Goal: Check status: Check status

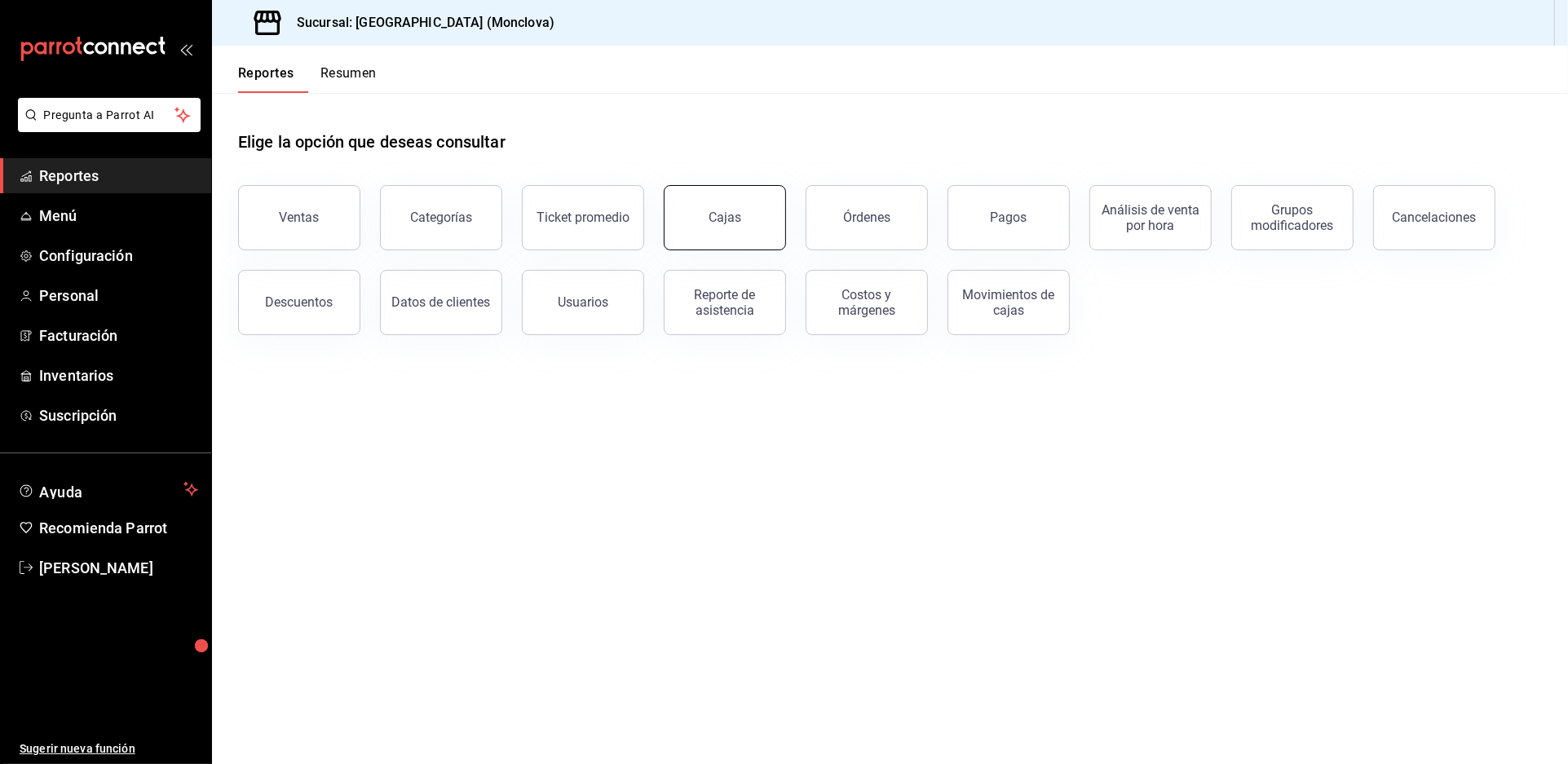
click at [738, 233] on button "Cajas" at bounding box center [725, 217] width 123 height 65
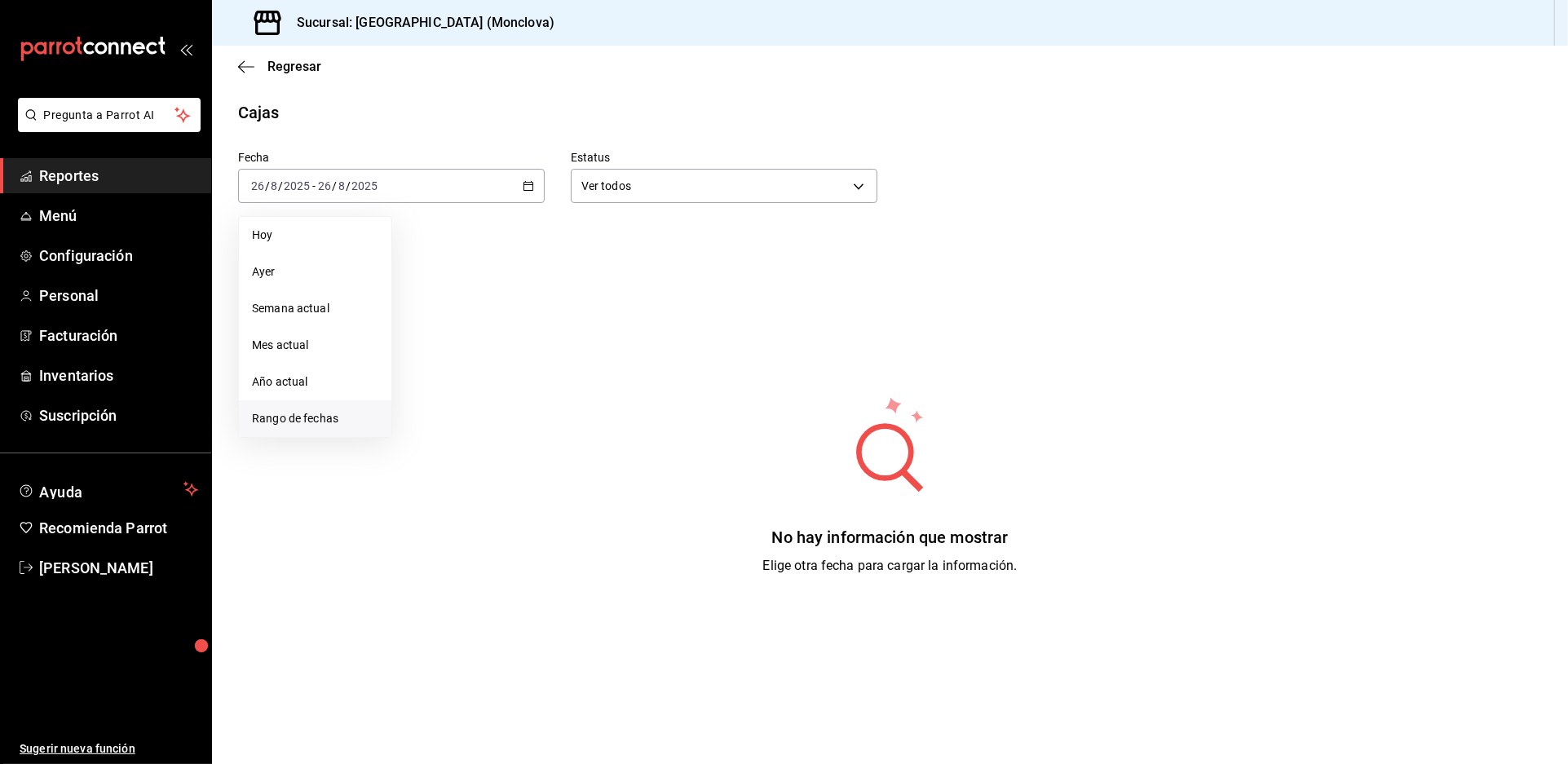
click at [364, 427] on span "Rango de fechas" at bounding box center [315, 419] width 127 height 17
click at [429, 443] on abbr "25" at bounding box center [426, 438] width 11 height 12
click at [429, 443] on abbr "25" at bounding box center [426, 438] width 11 height 12
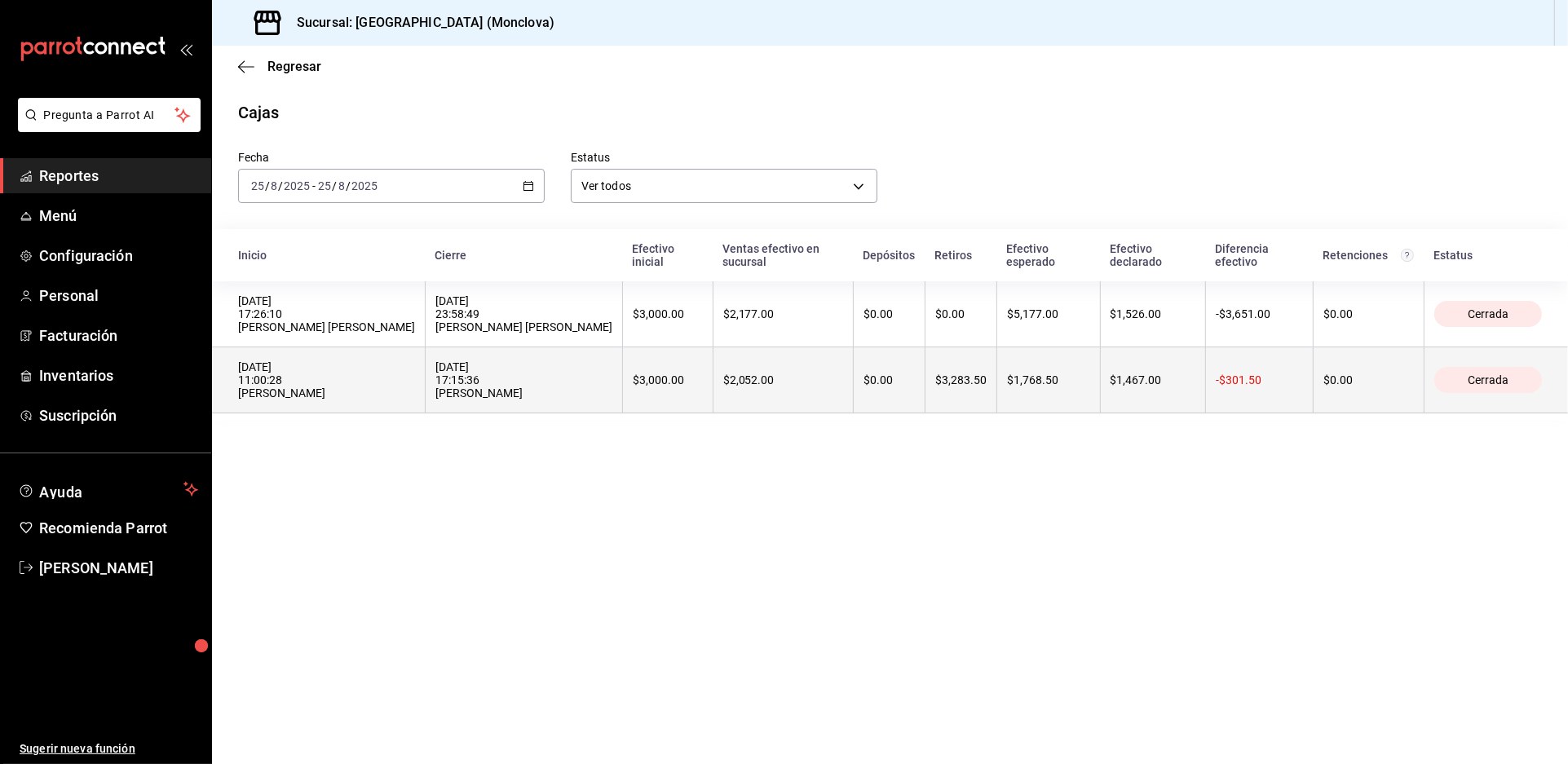
click at [560, 414] on th "[DATE] 17:15:36 [PERSON_NAME]" at bounding box center [525, 380] width 197 height 66
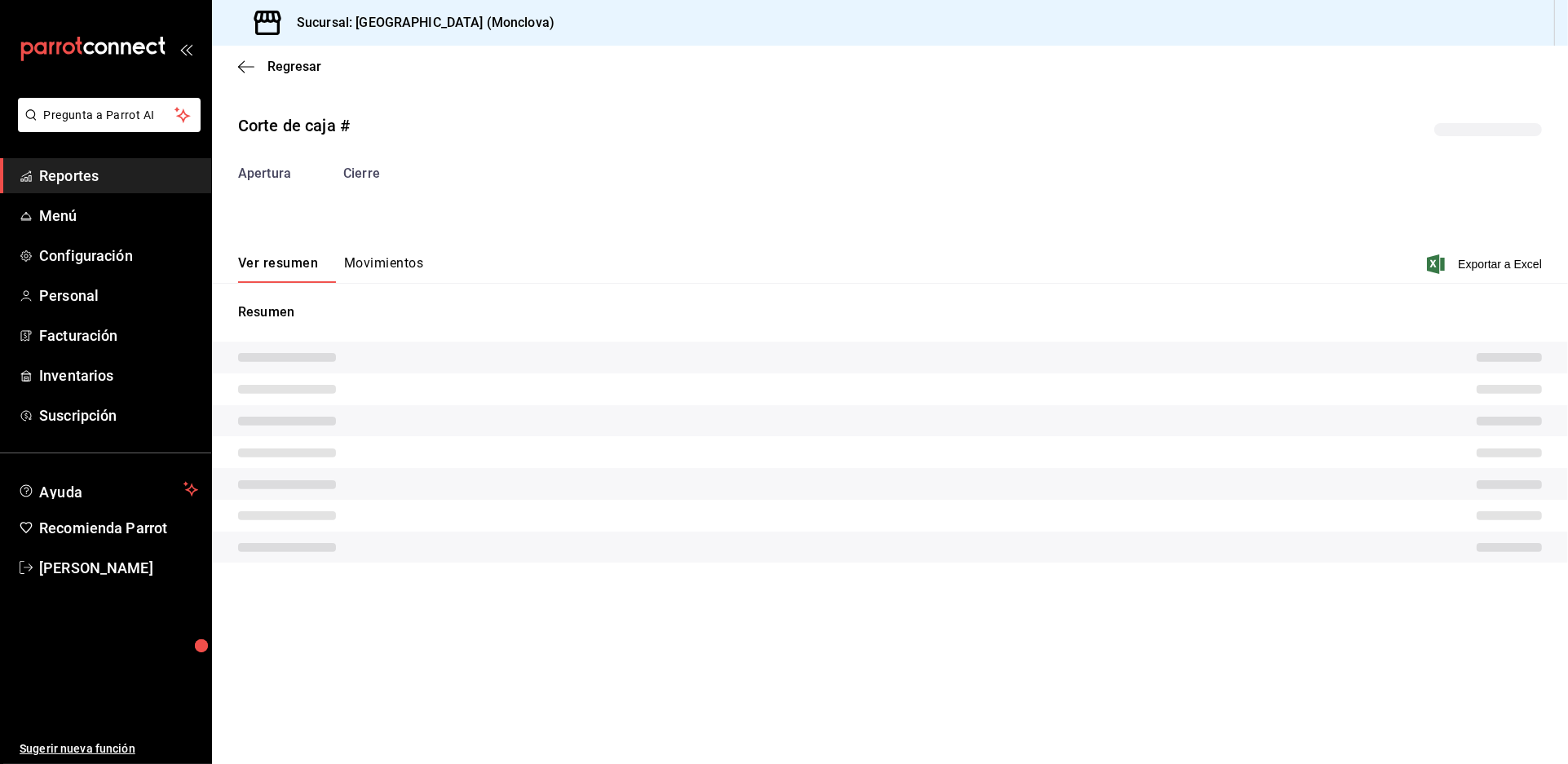
click at [560, 437] on tr at bounding box center [890, 421] width 1357 height 32
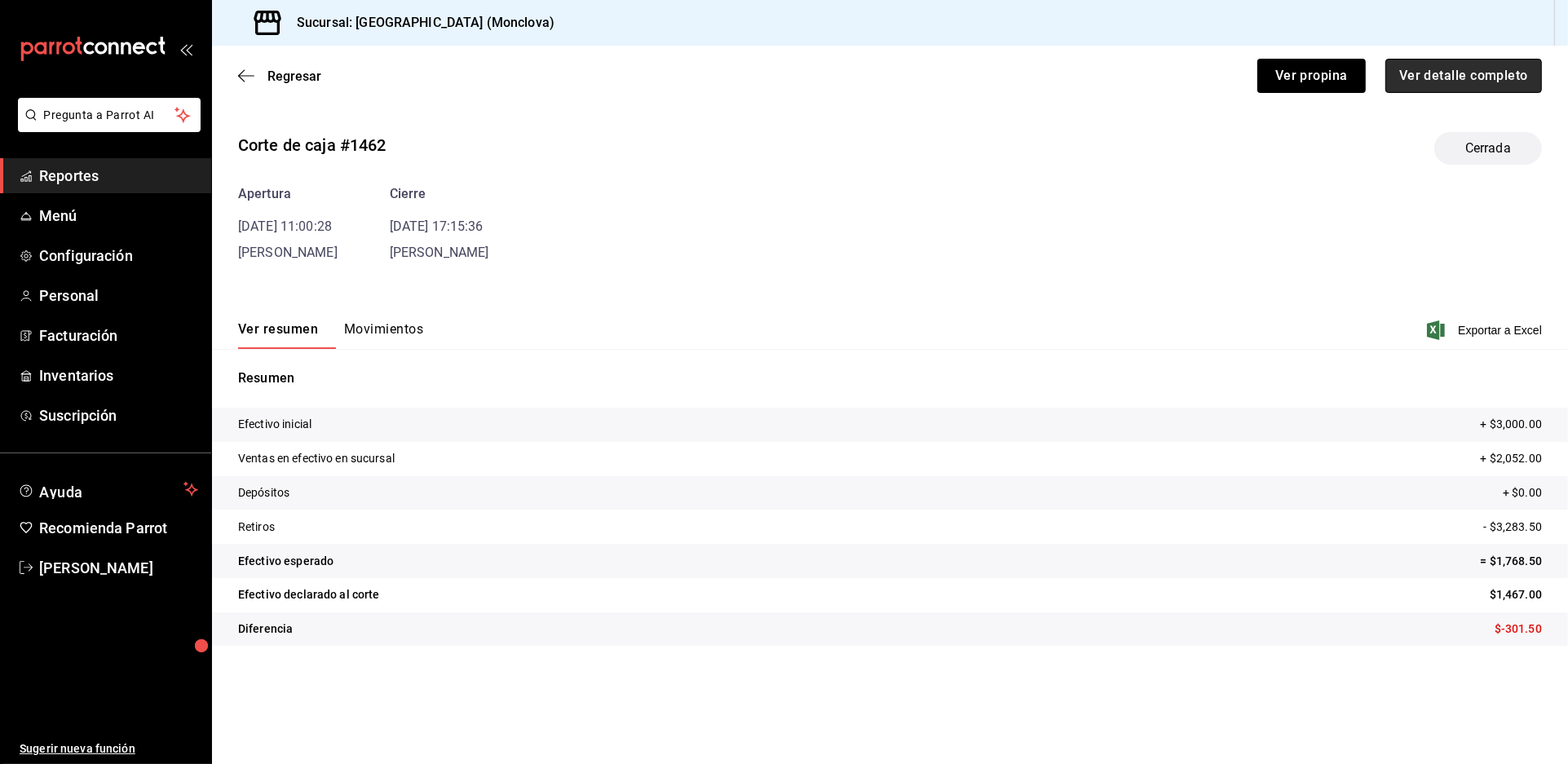
click at [1431, 85] on button "Ver detalle completo" at bounding box center [1464, 76] width 156 height 35
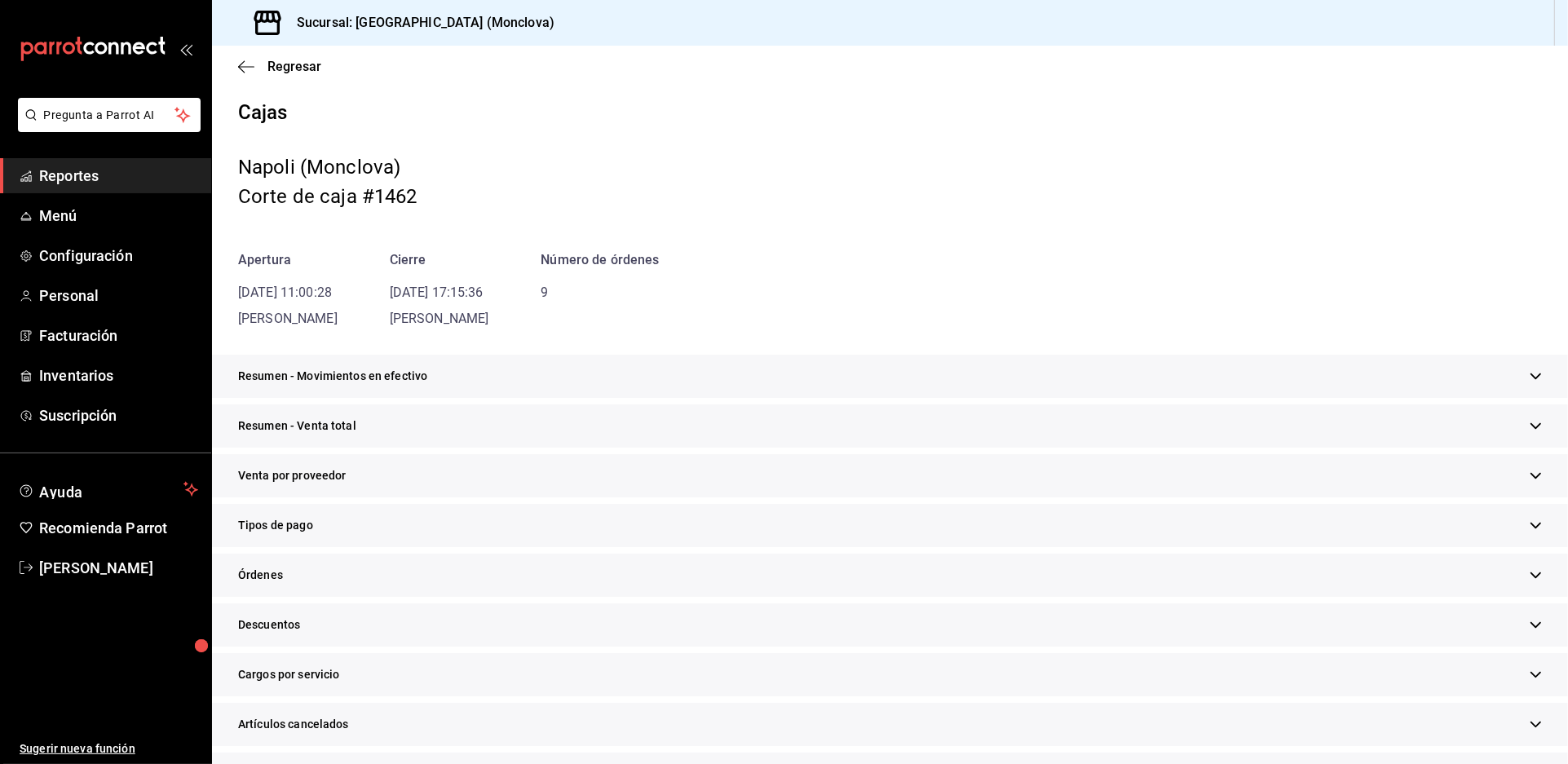
click at [865, 447] on div "Resumen - Venta total" at bounding box center [890, 426] width 1357 height 44
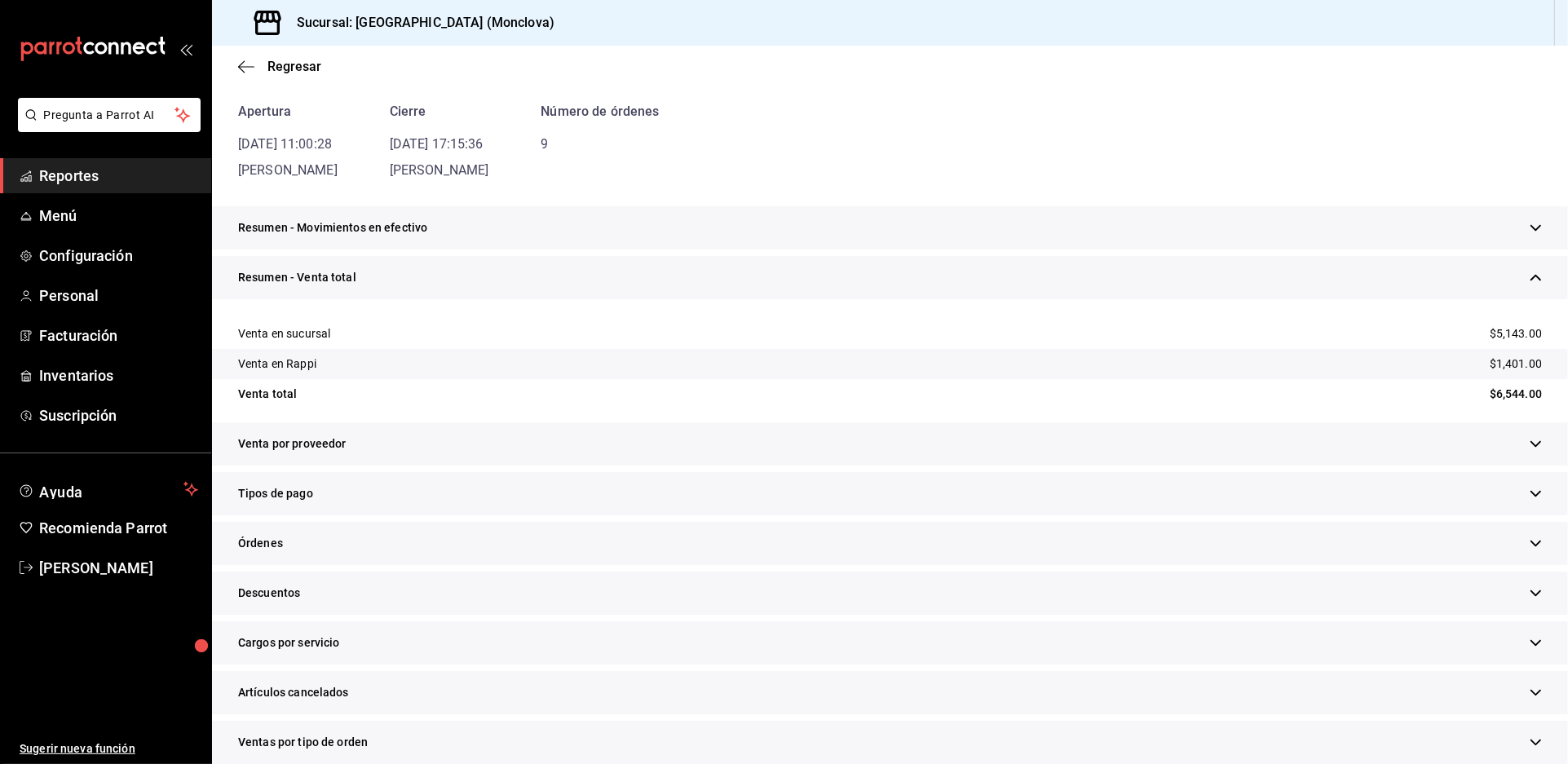
scroll to position [452, 0]
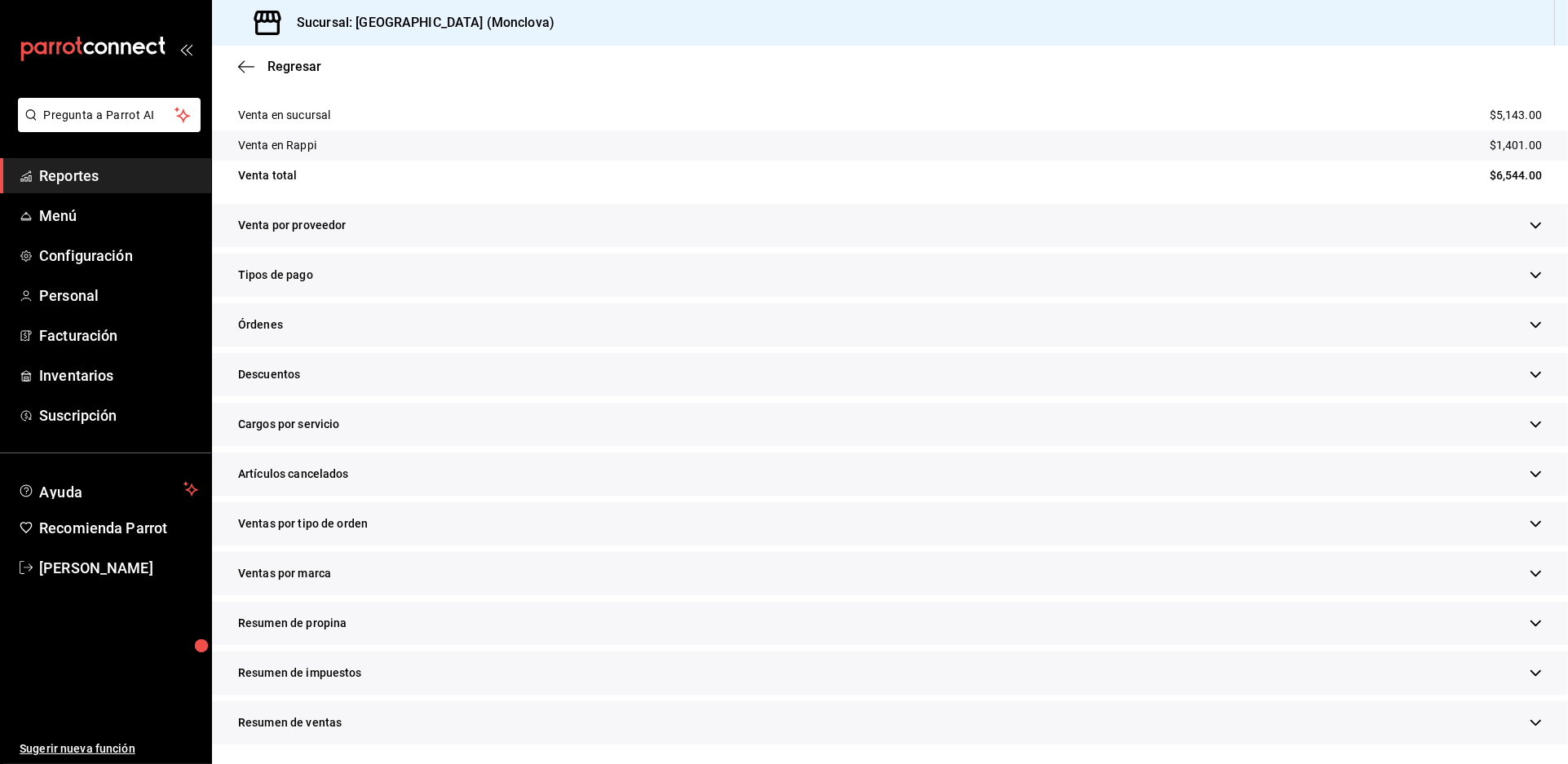
click at [517, 396] on div "Descuentos" at bounding box center [890, 374] width 1357 height 44
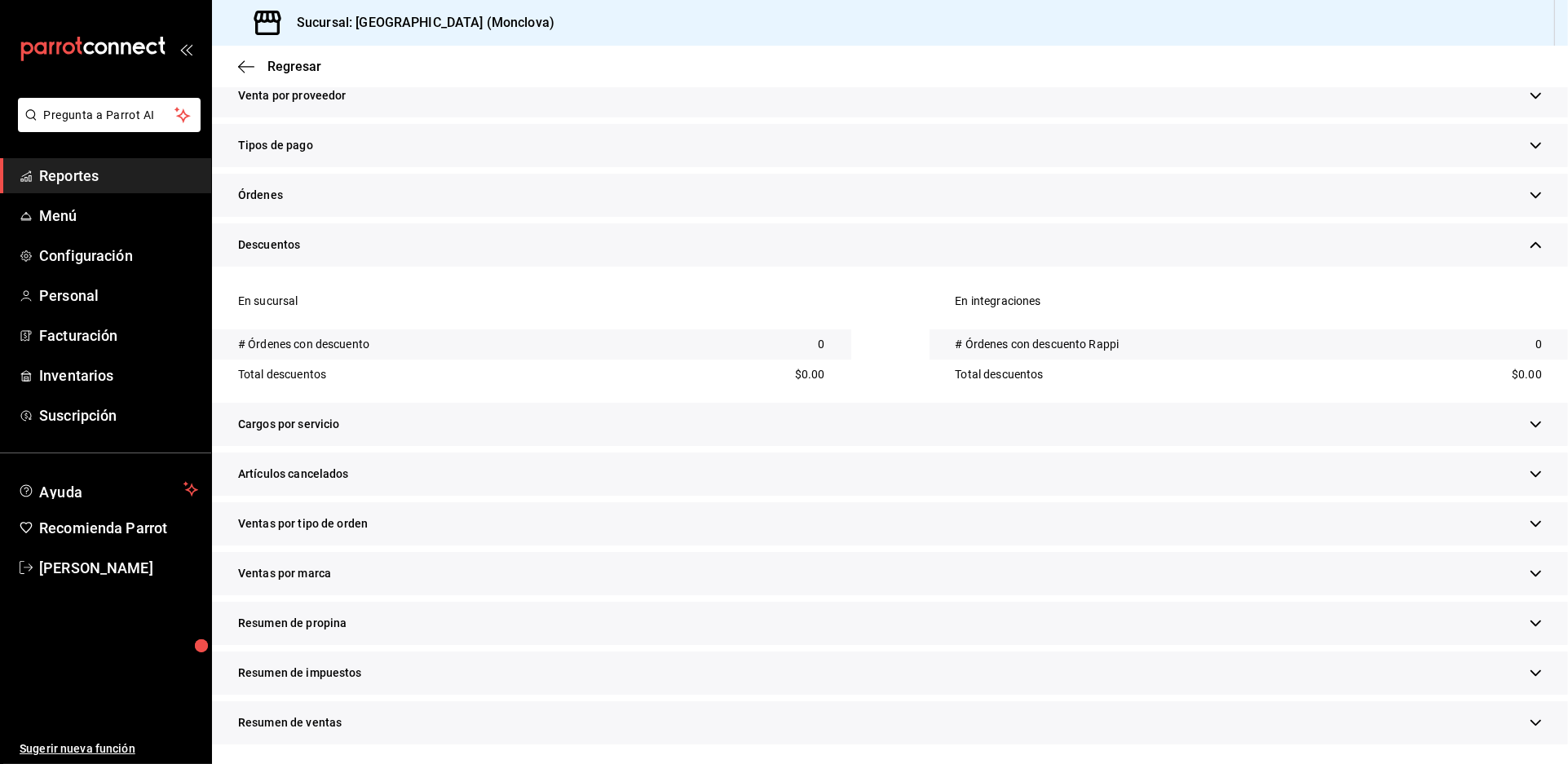
scroll to position [698, 0]
click at [553, 452] on div "Artículos cancelados" at bounding box center [890, 474] width 1357 height 44
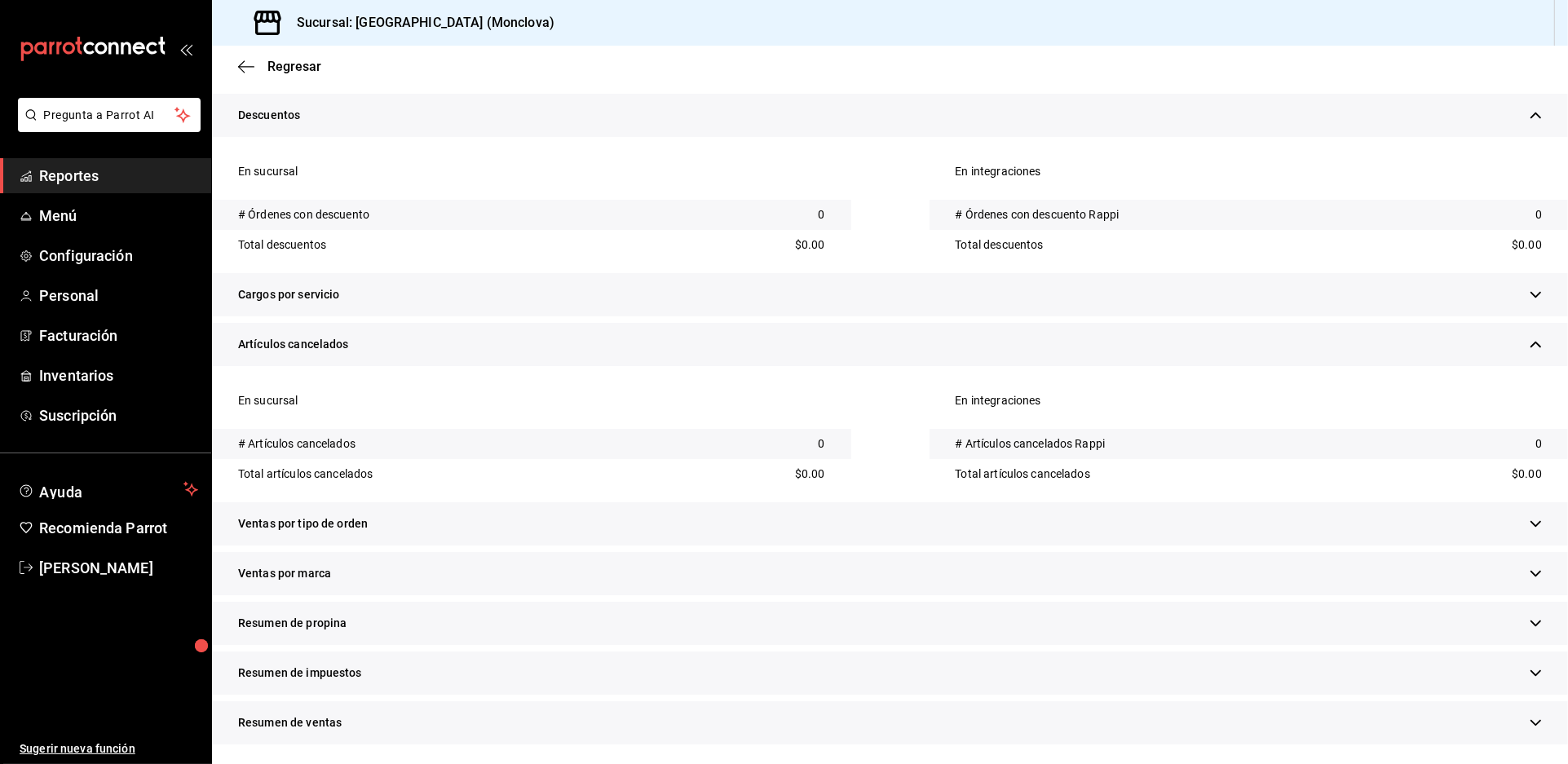
scroll to position [854, 0]
click at [564, 529] on div "Ventas por tipo de orden En sucursal En integraciones" at bounding box center [890, 527] width 1357 height 49
click at [563, 517] on div "Ventas por tipo de orden" at bounding box center [890, 524] width 1357 height 44
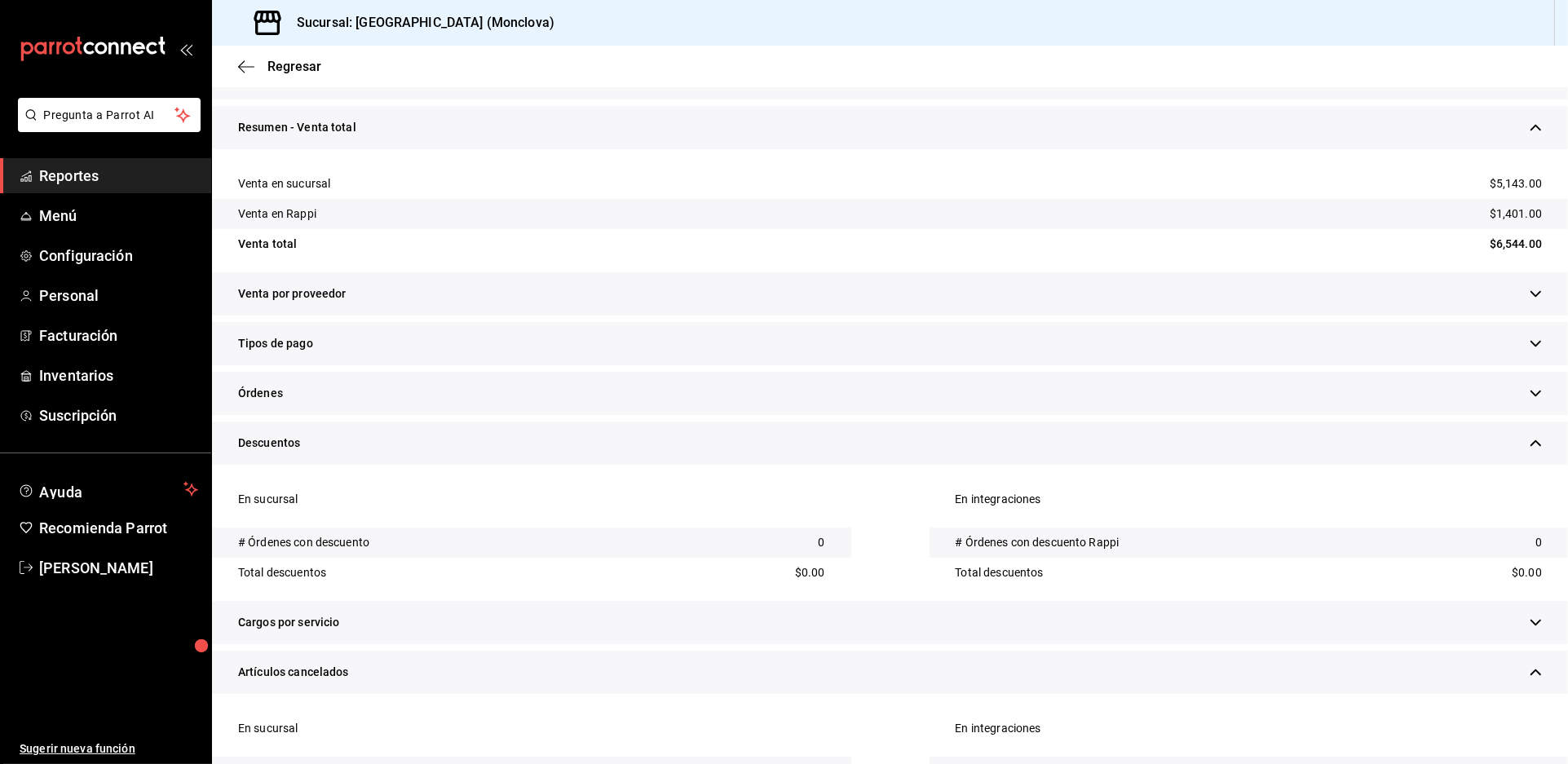
scroll to position [0, 0]
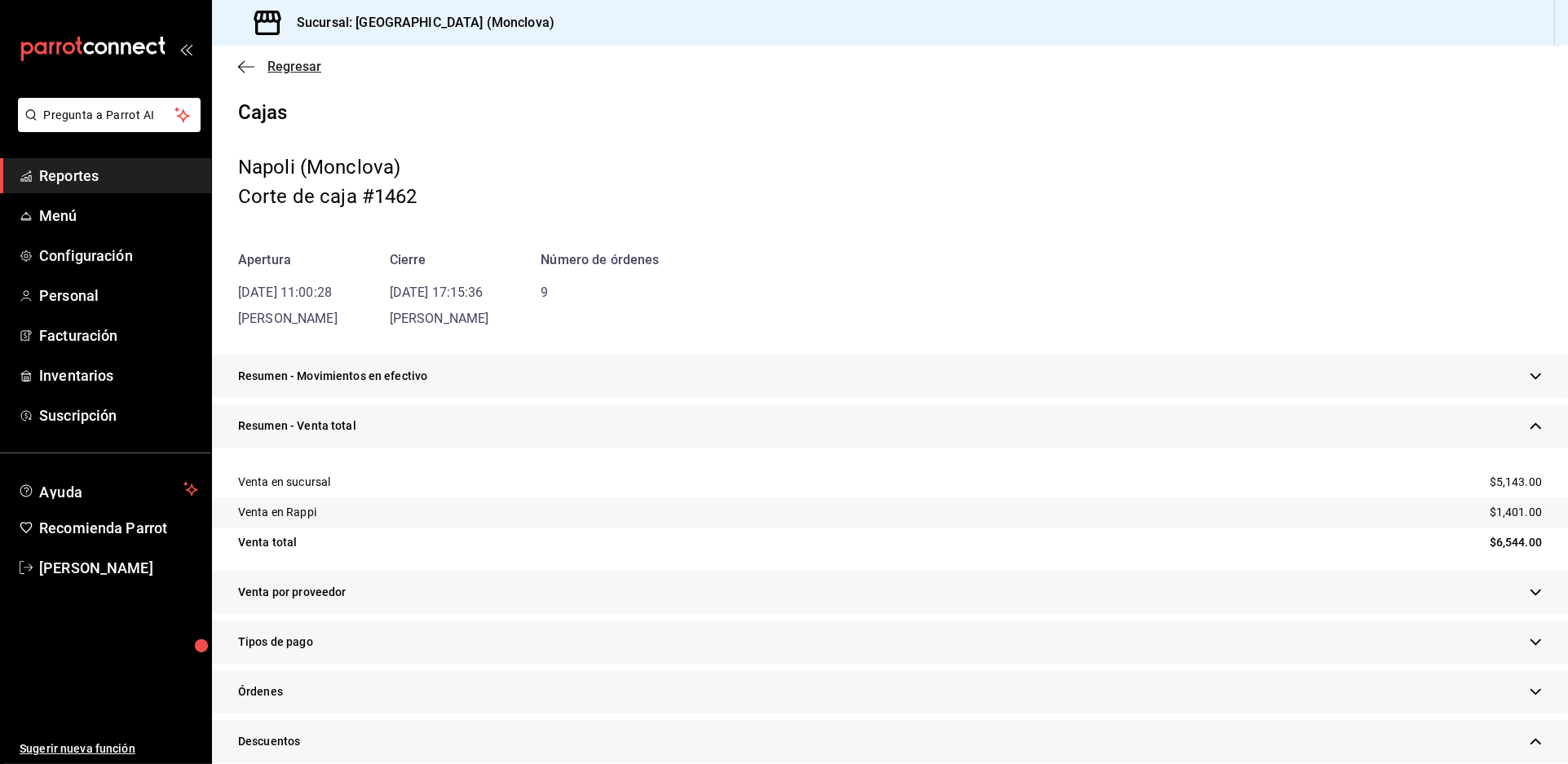
click at [290, 74] on span "Regresar" at bounding box center [294, 66] width 53 height 16
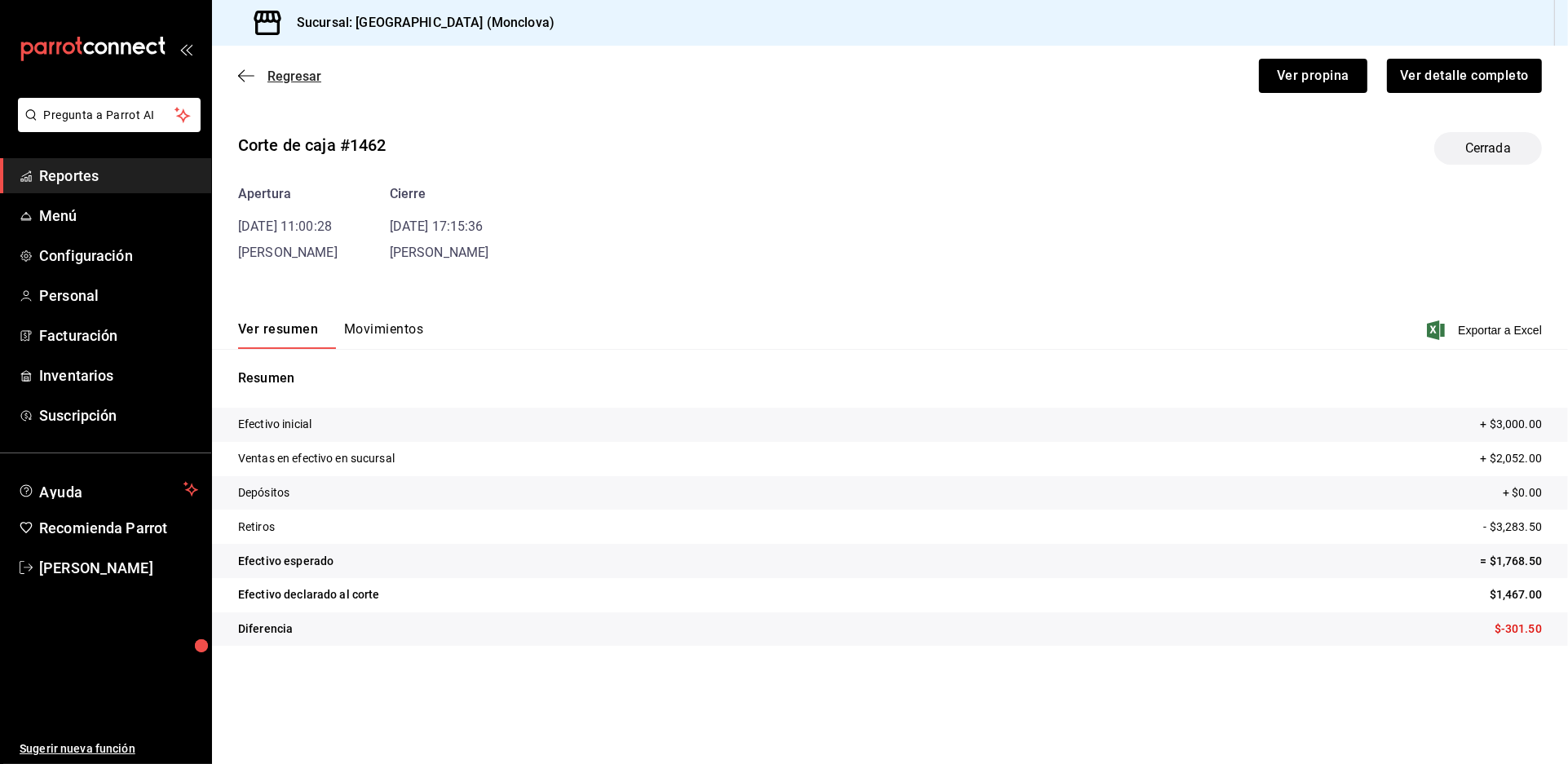
click at [291, 84] on span "Regresar" at bounding box center [294, 76] width 53 height 16
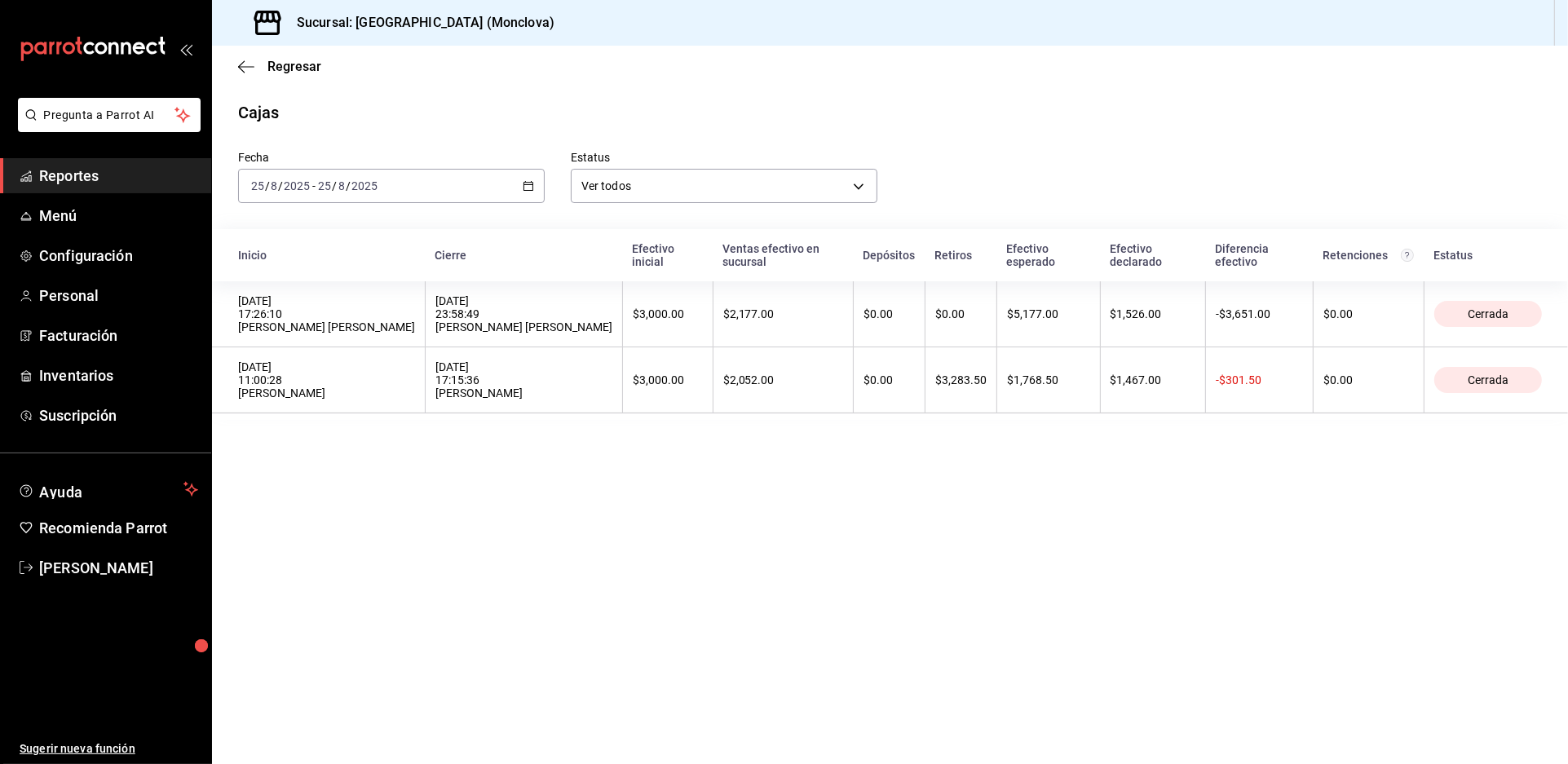
click at [519, 347] on th "[DATE] 23:58:49 [PERSON_NAME] [PERSON_NAME]" at bounding box center [525, 314] width 197 height 66
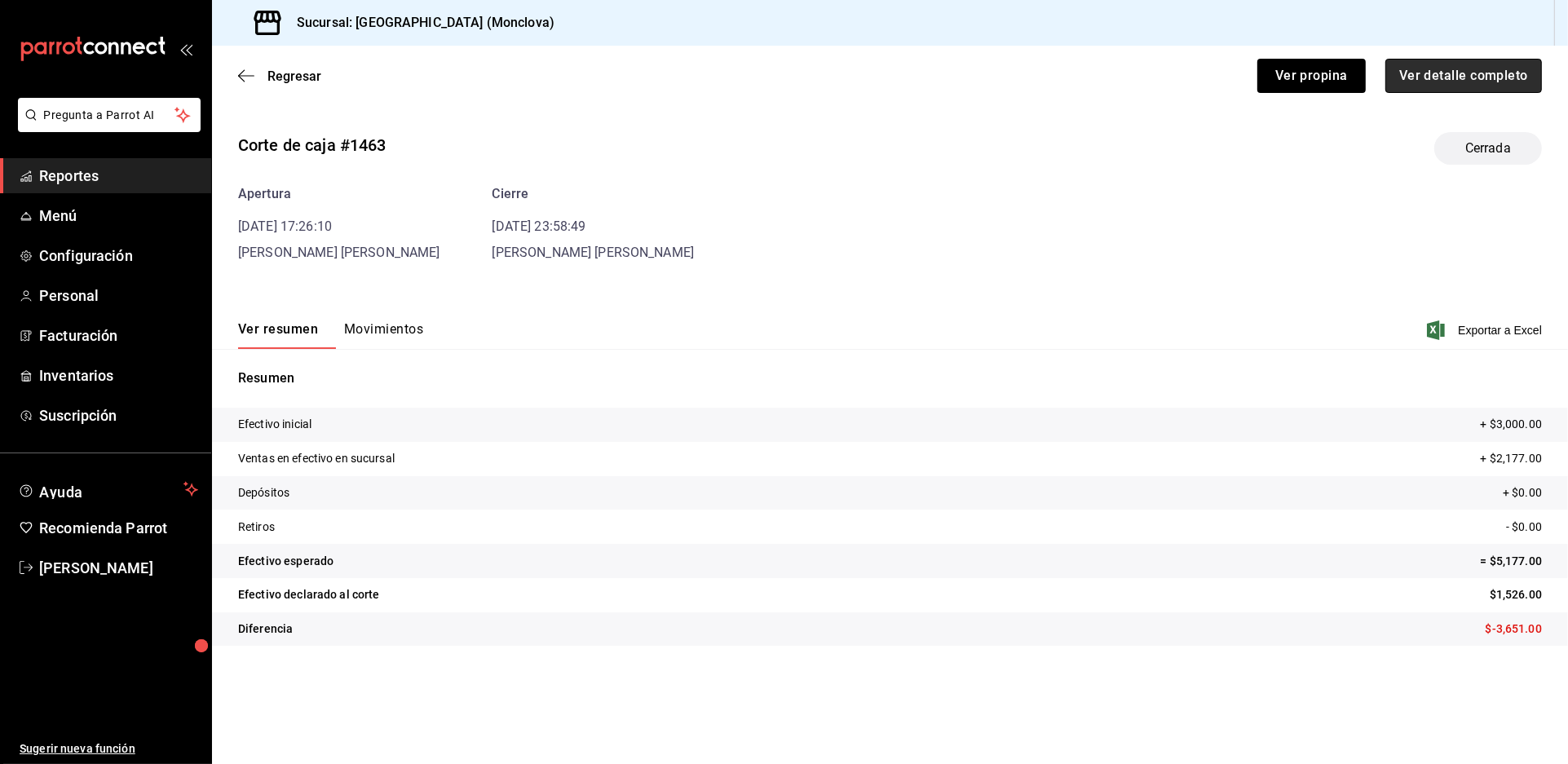
click at [1431, 93] on button "Ver detalle completo" at bounding box center [1464, 76] width 156 height 35
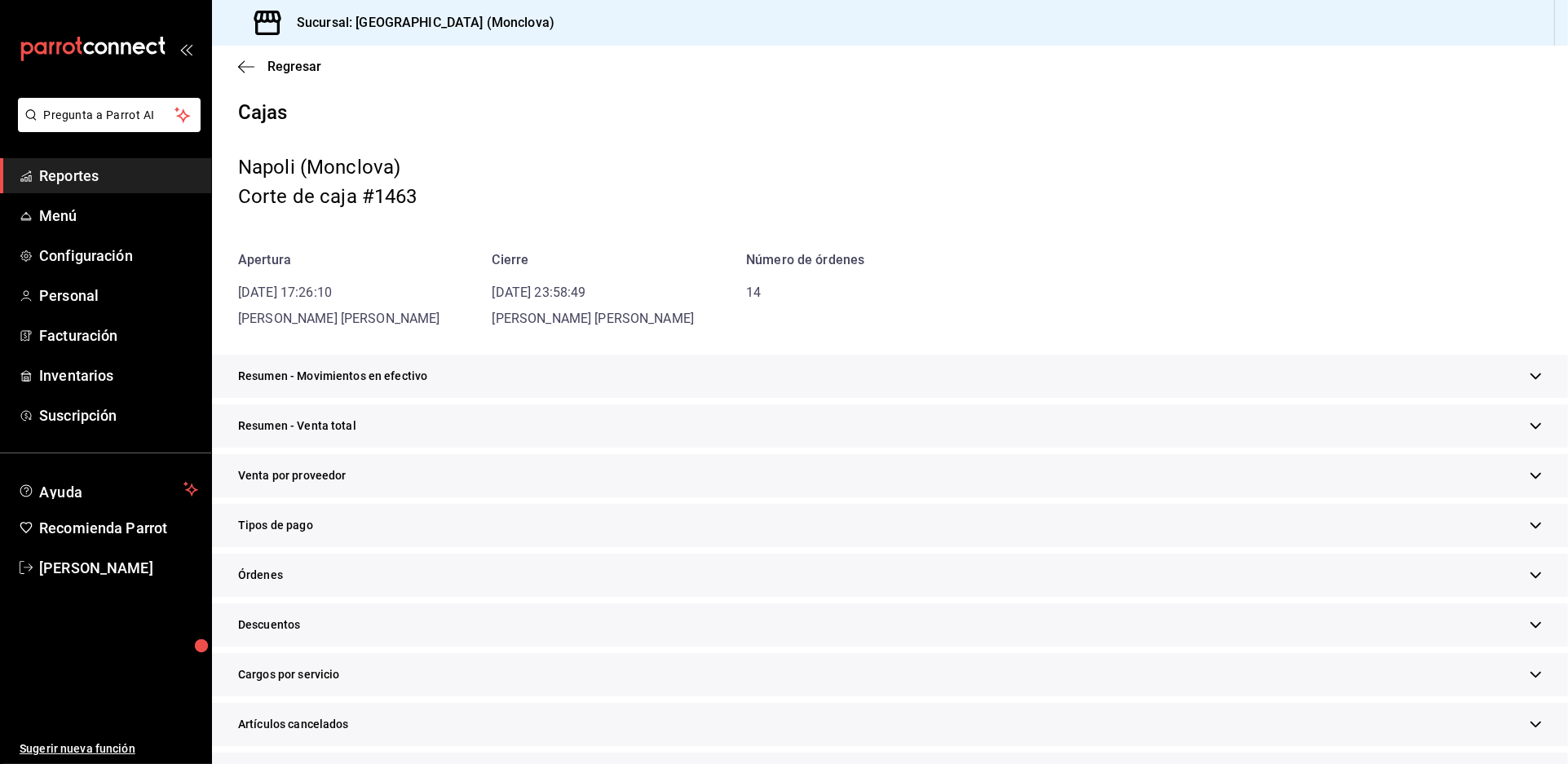
click at [761, 447] on div "Resumen - Venta total" at bounding box center [890, 426] width 1357 height 44
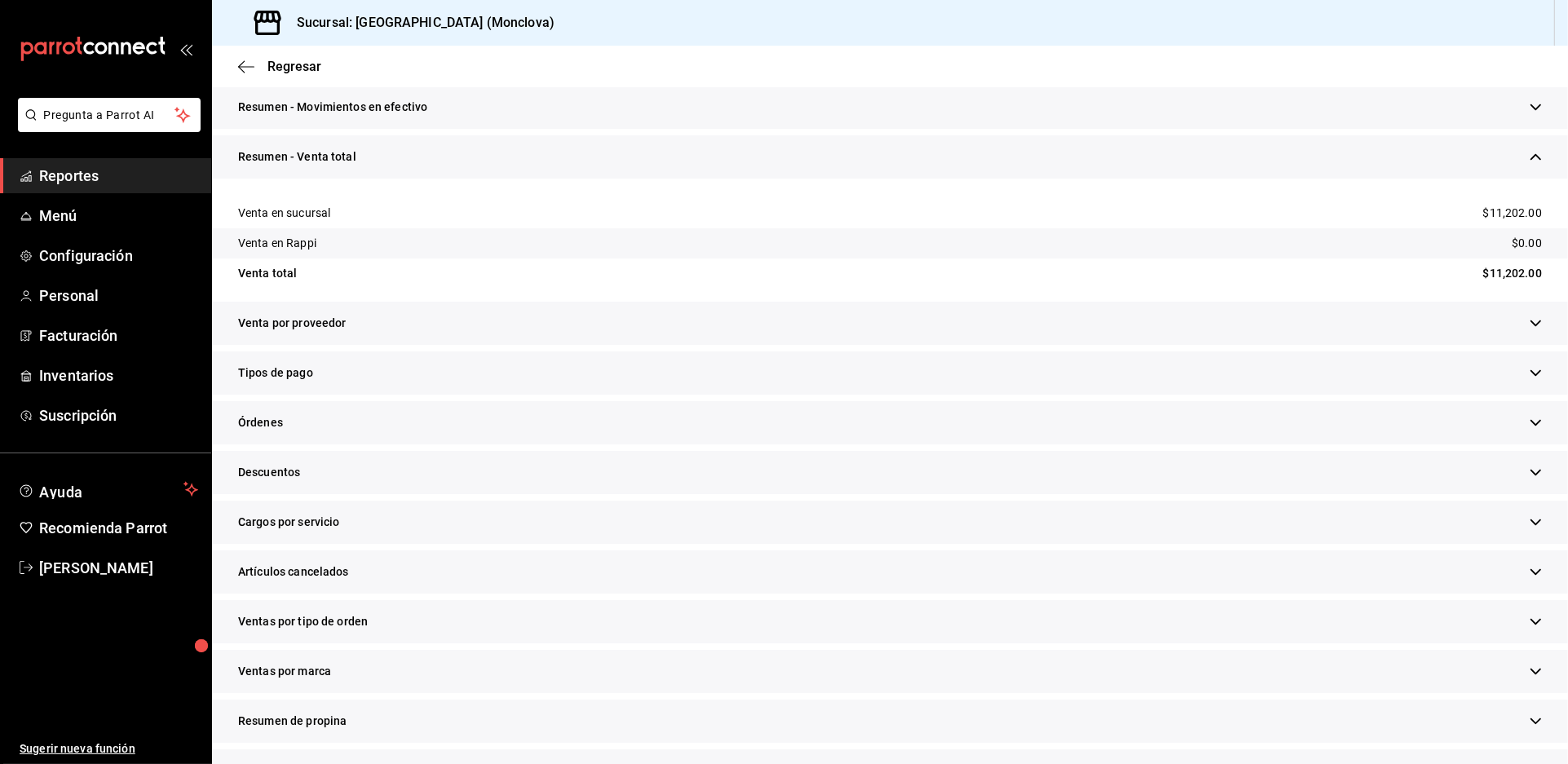
scroll to position [362, 0]
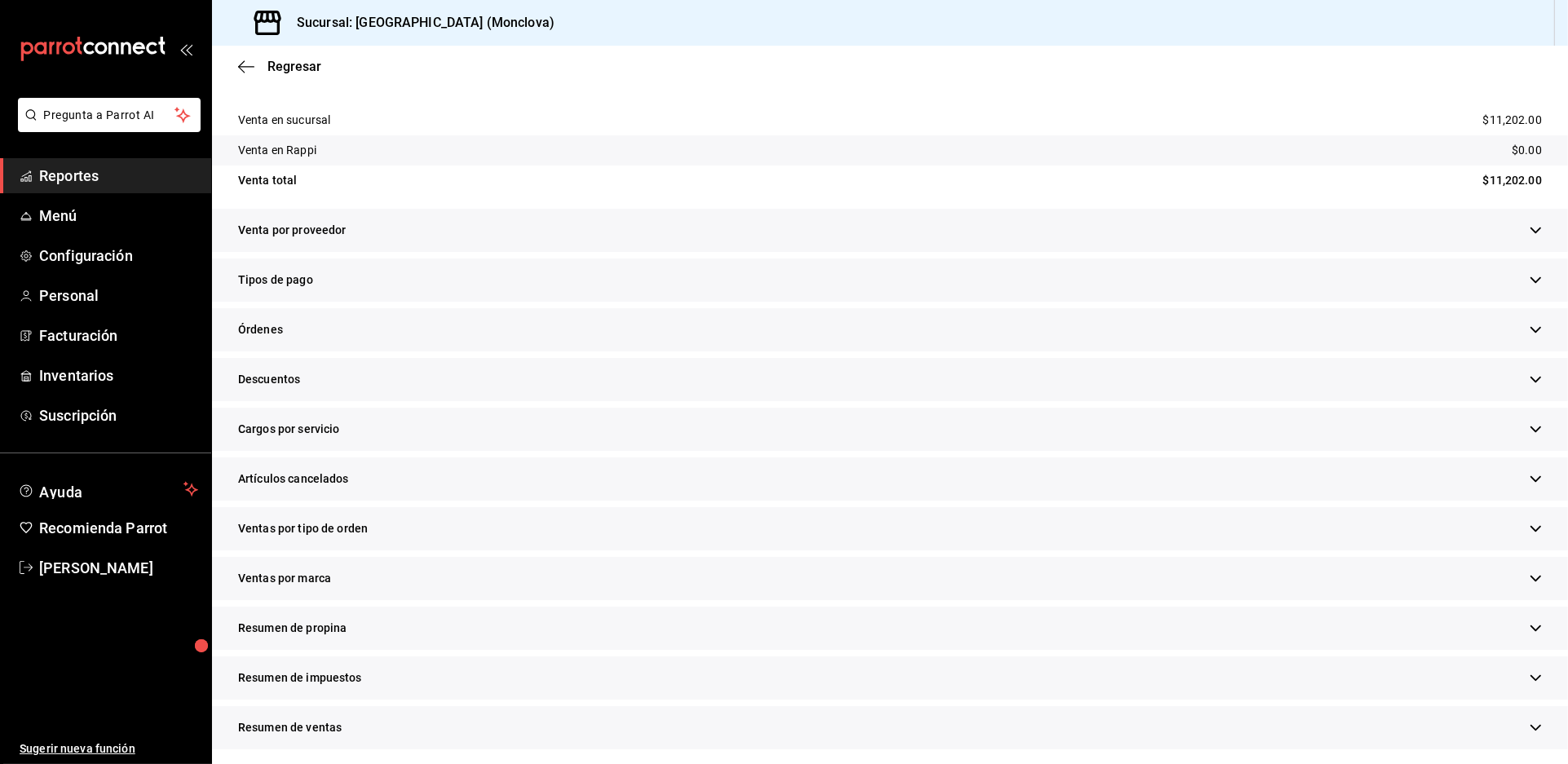
click at [498, 401] on div "Descuentos" at bounding box center [890, 379] width 1357 height 44
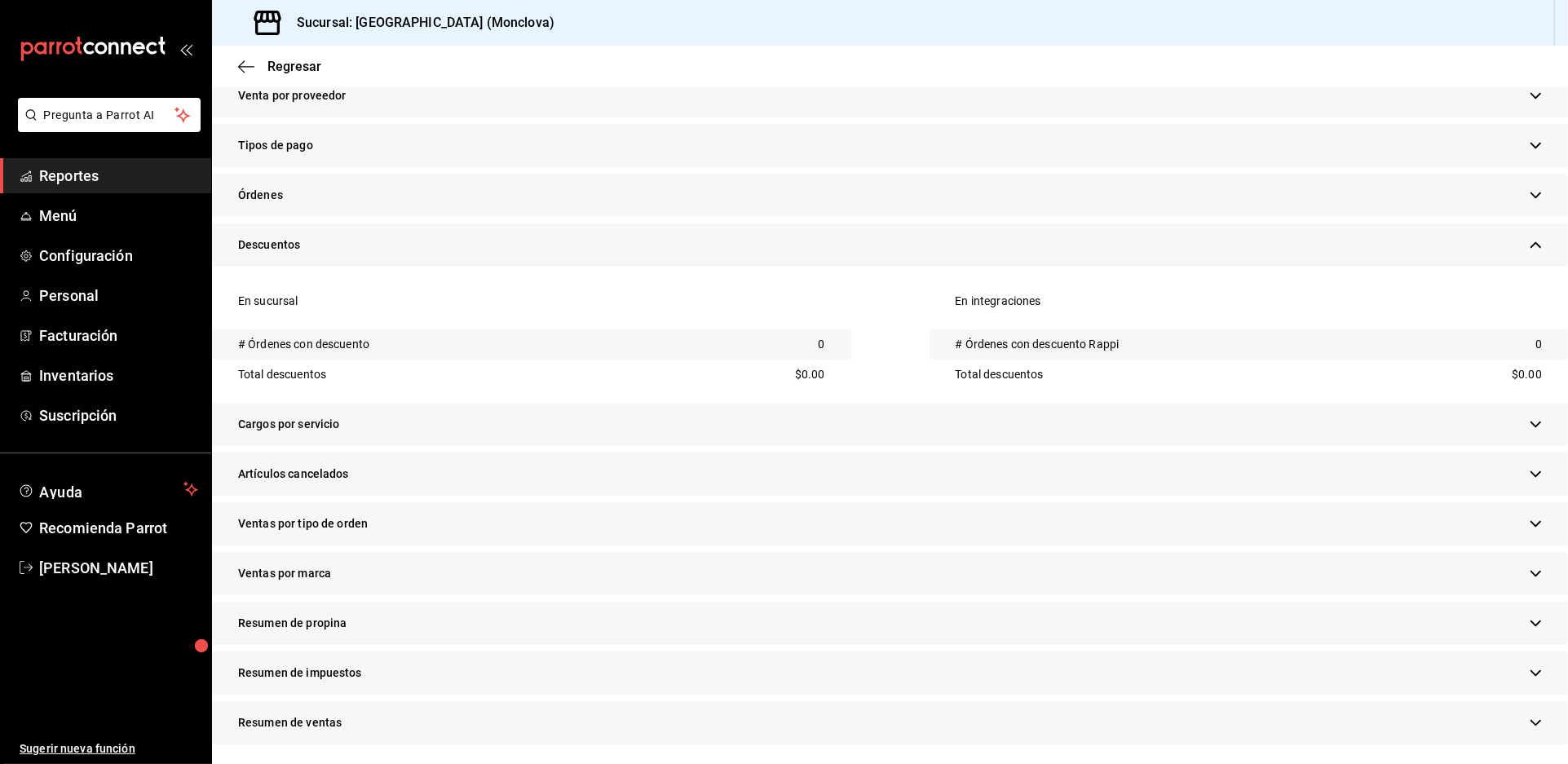
scroll to position [698, 0]
click at [616, 452] on div "Artículos cancelados" at bounding box center [890, 474] width 1357 height 44
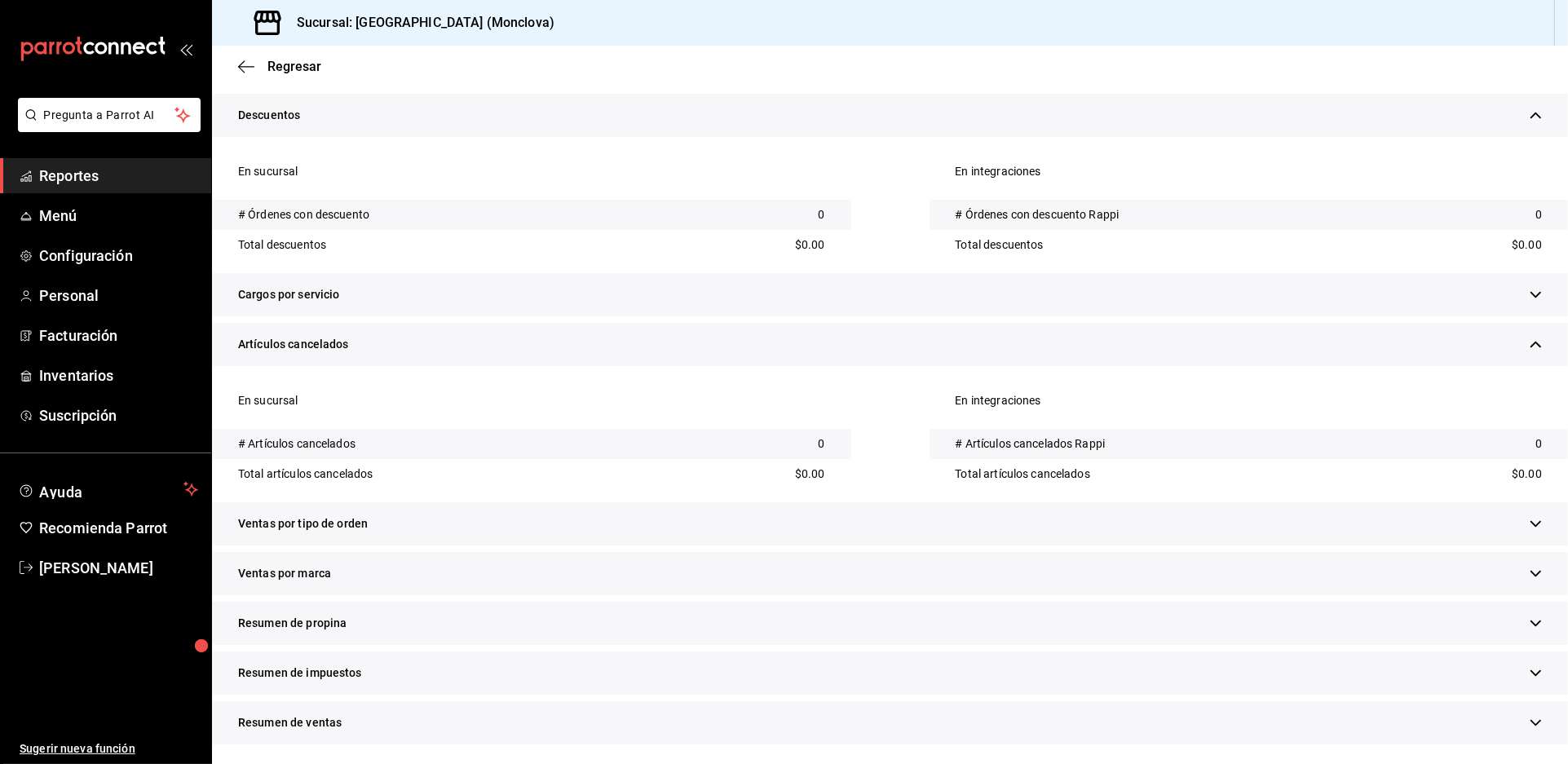
scroll to position [854, 0]
click at [622, 514] on div "Ventas por tipo de orden" at bounding box center [890, 524] width 1357 height 44
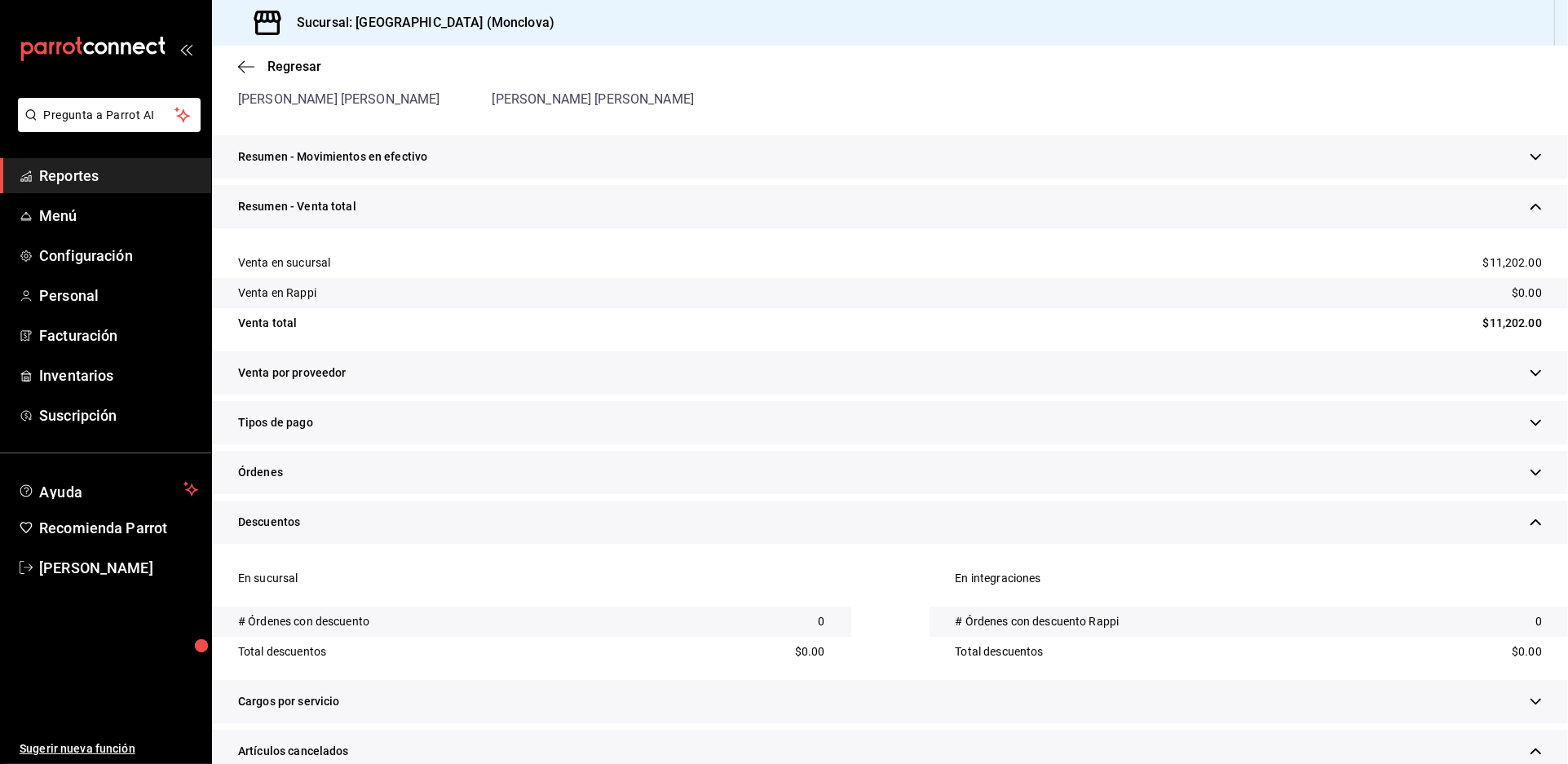
scroll to position [0, 0]
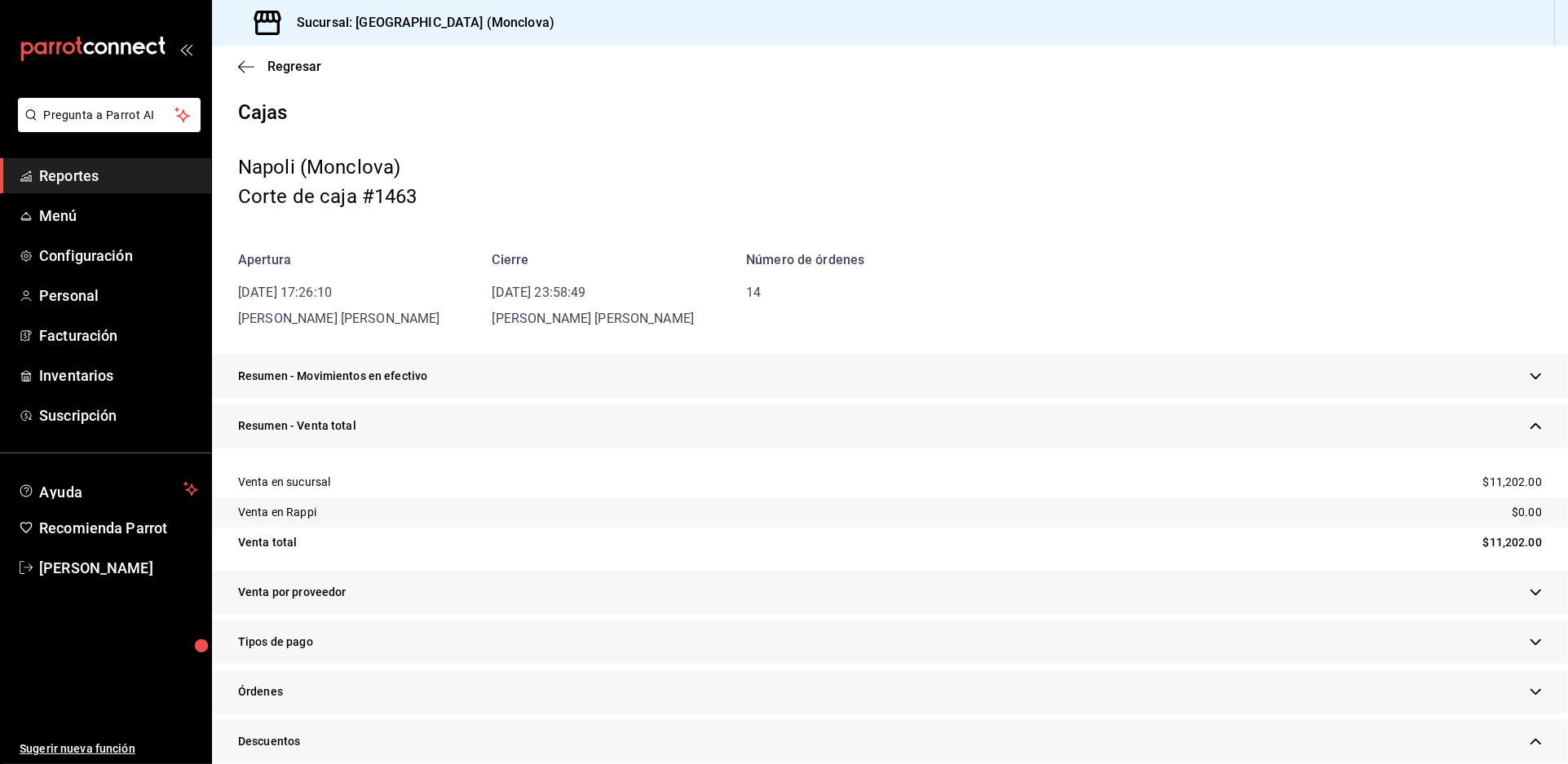
click at [800, 398] on div "Resumen - Movimientos en efectivo" at bounding box center [890, 376] width 1357 height 44
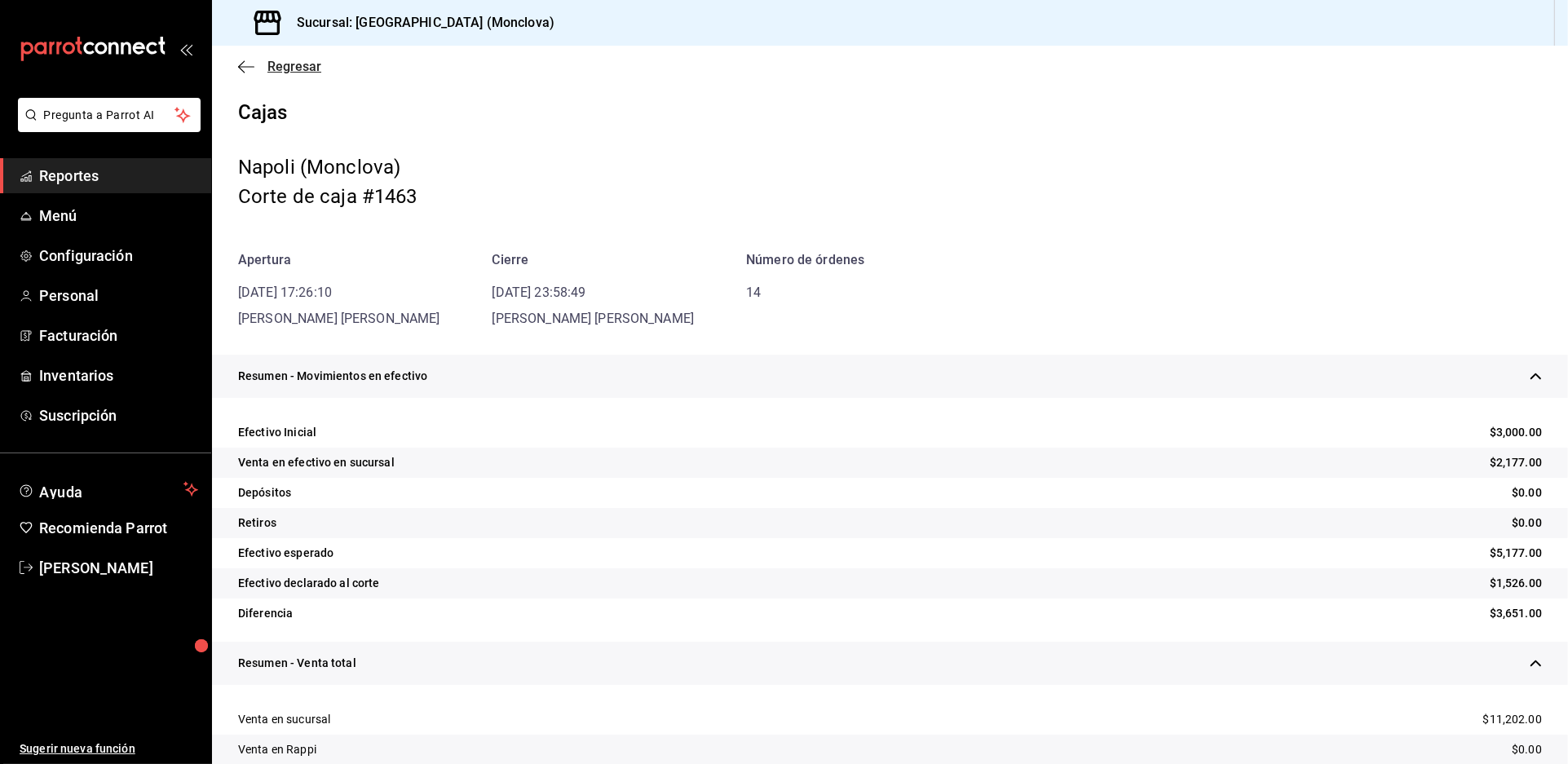
click at [290, 74] on span "Regresar" at bounding box center [294, 66] width 53 height 16
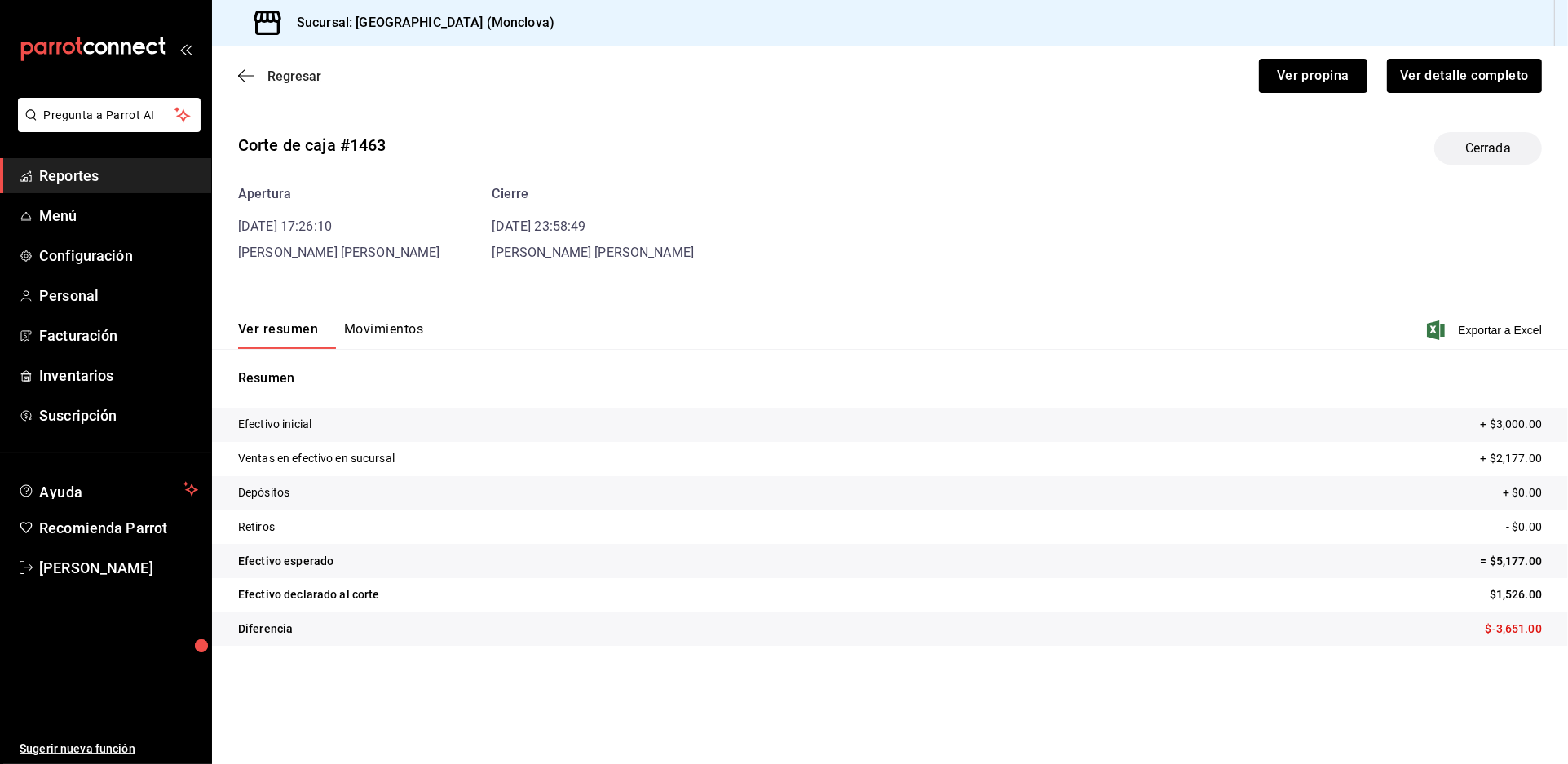
click at [290, 84] on span "Regresar" at bounding box center [294, 76] width 53 height 16
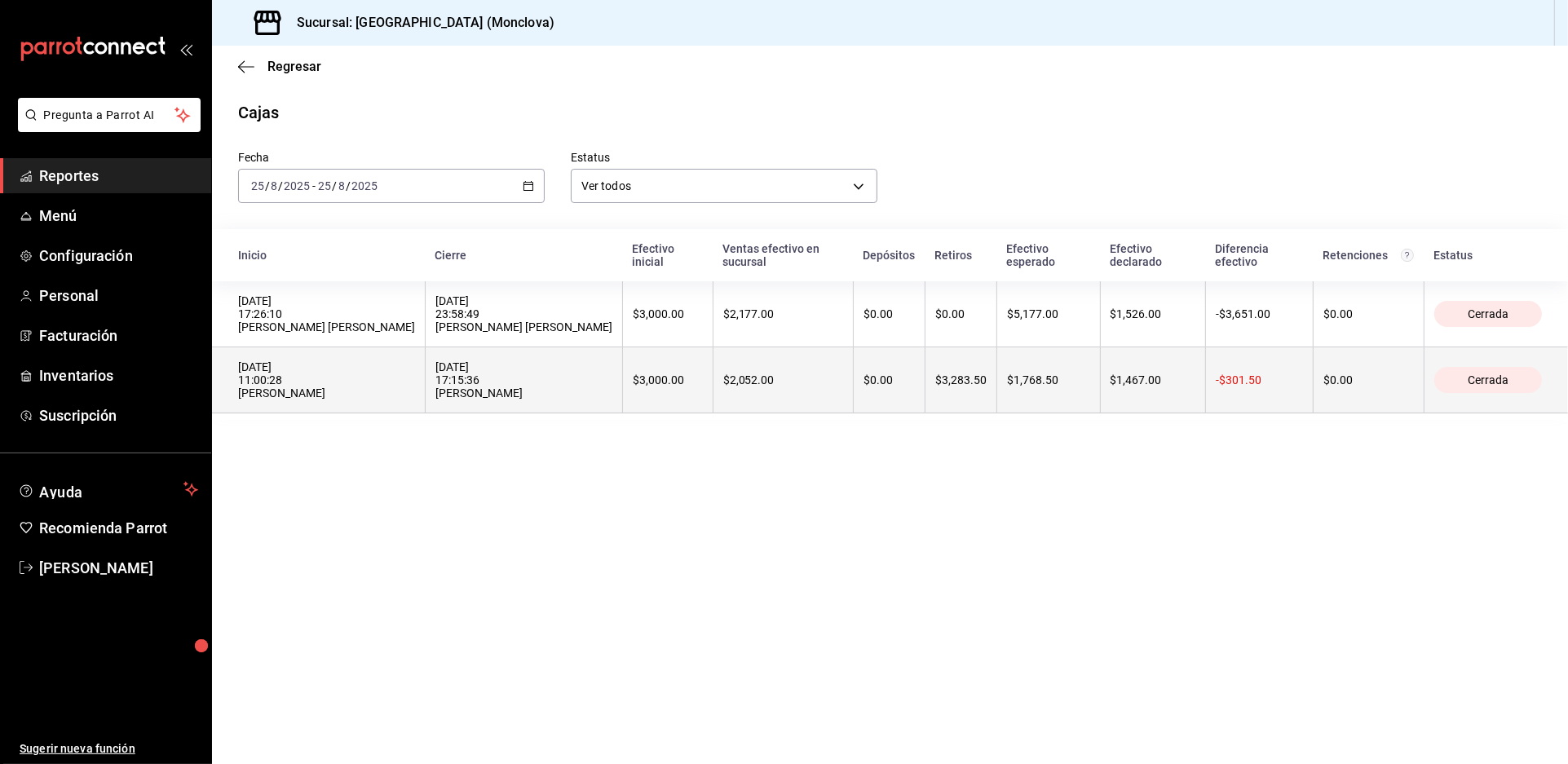
click at [613, 400] on div "[DATE] 17:15:36 [PERSON_NAME]" at bounding box center [523, 380] width 177 height 39
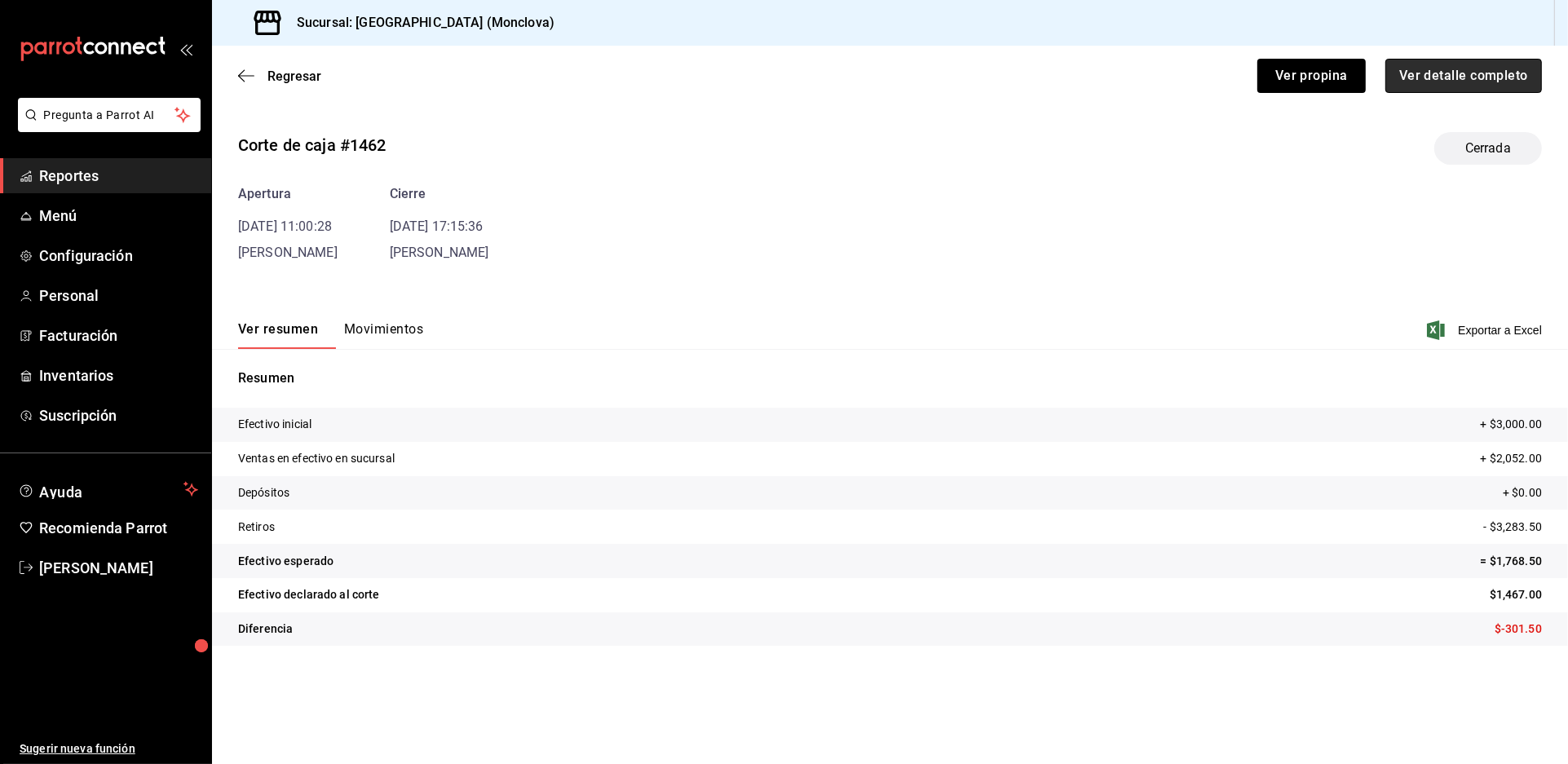
click at [1408, 93] on button "Ver detalle completo" at bounding box center [1464, 76] width 156 height 35
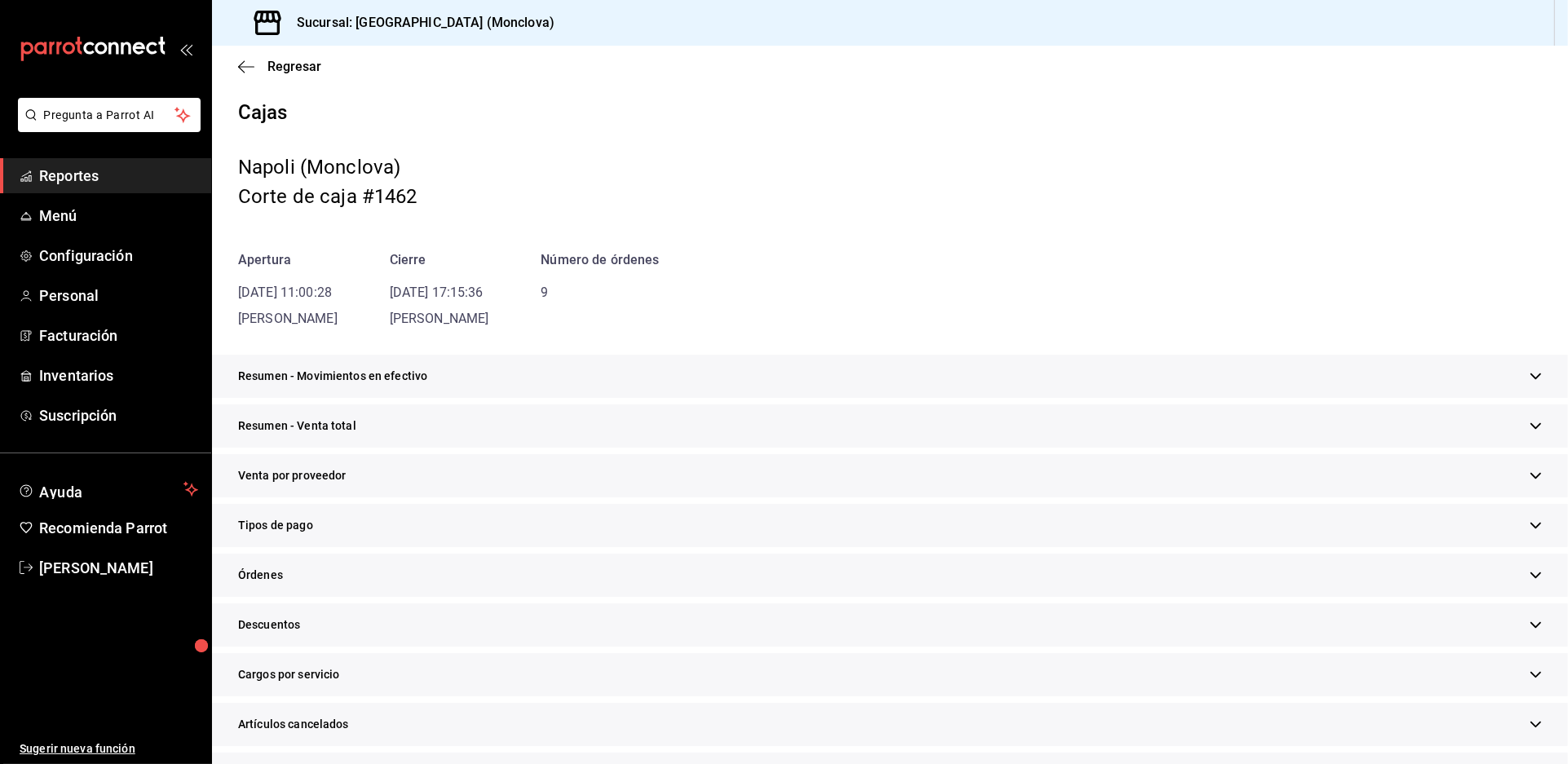
click at [743, 447] on div "Resumen - Venta total" at bounding box center [890, 426] width 1357 height 44
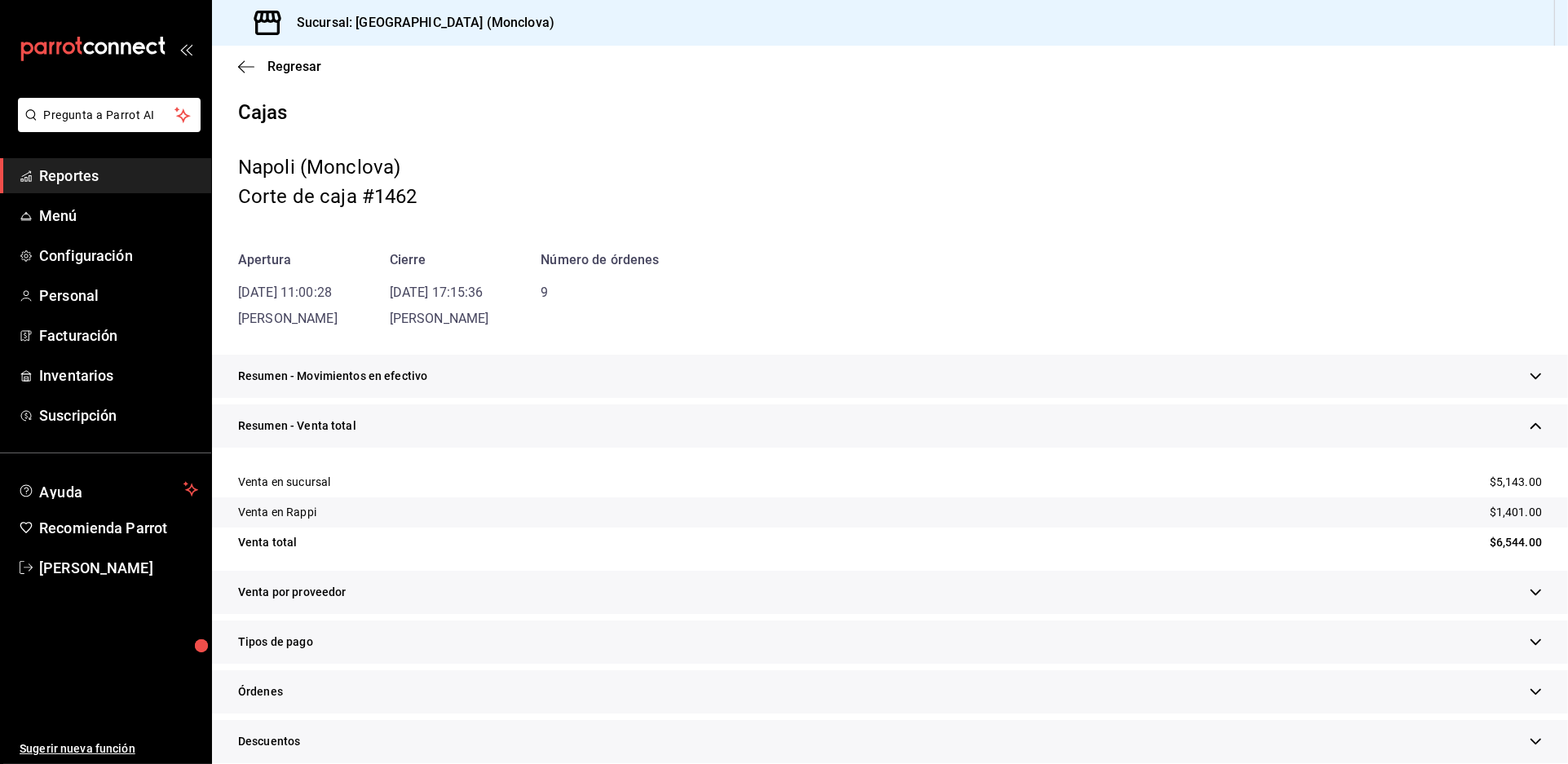
click at [849, 398] on div "Resumen - Movimientos en efectivo" at bounding box center [890, 376] width 1357 height 44
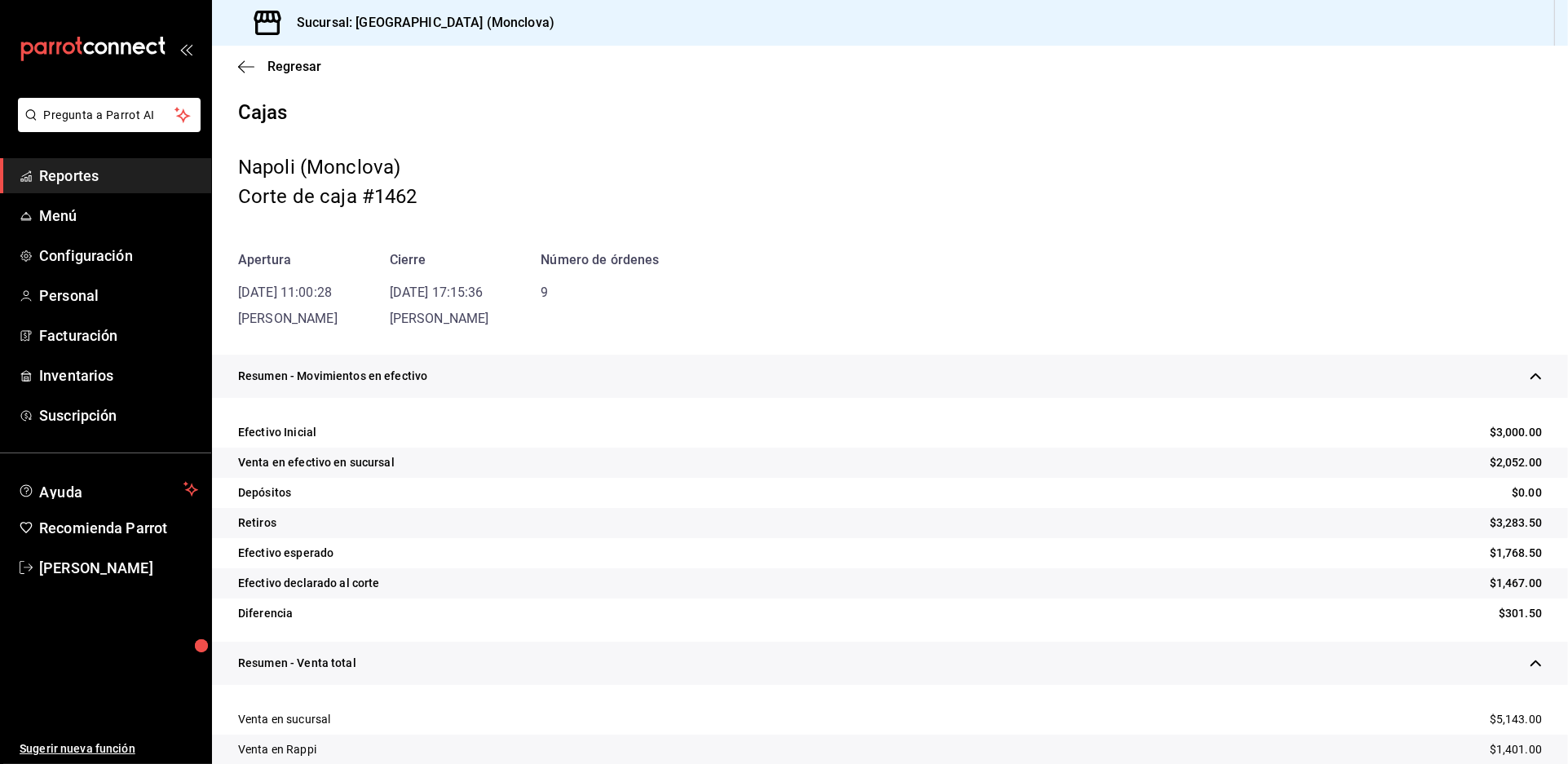
click at [909, 319] on div "Apertura [DATE] 11:00:28 [PERSON_NAME] [DATE] 17:15:36 [PERSON_NAME] Número de …" at bounding box center [889, 289] width 1304 height 78
click at [285, 73] on span "Regresar" at bounding box center [294, 66] width 53 height 16
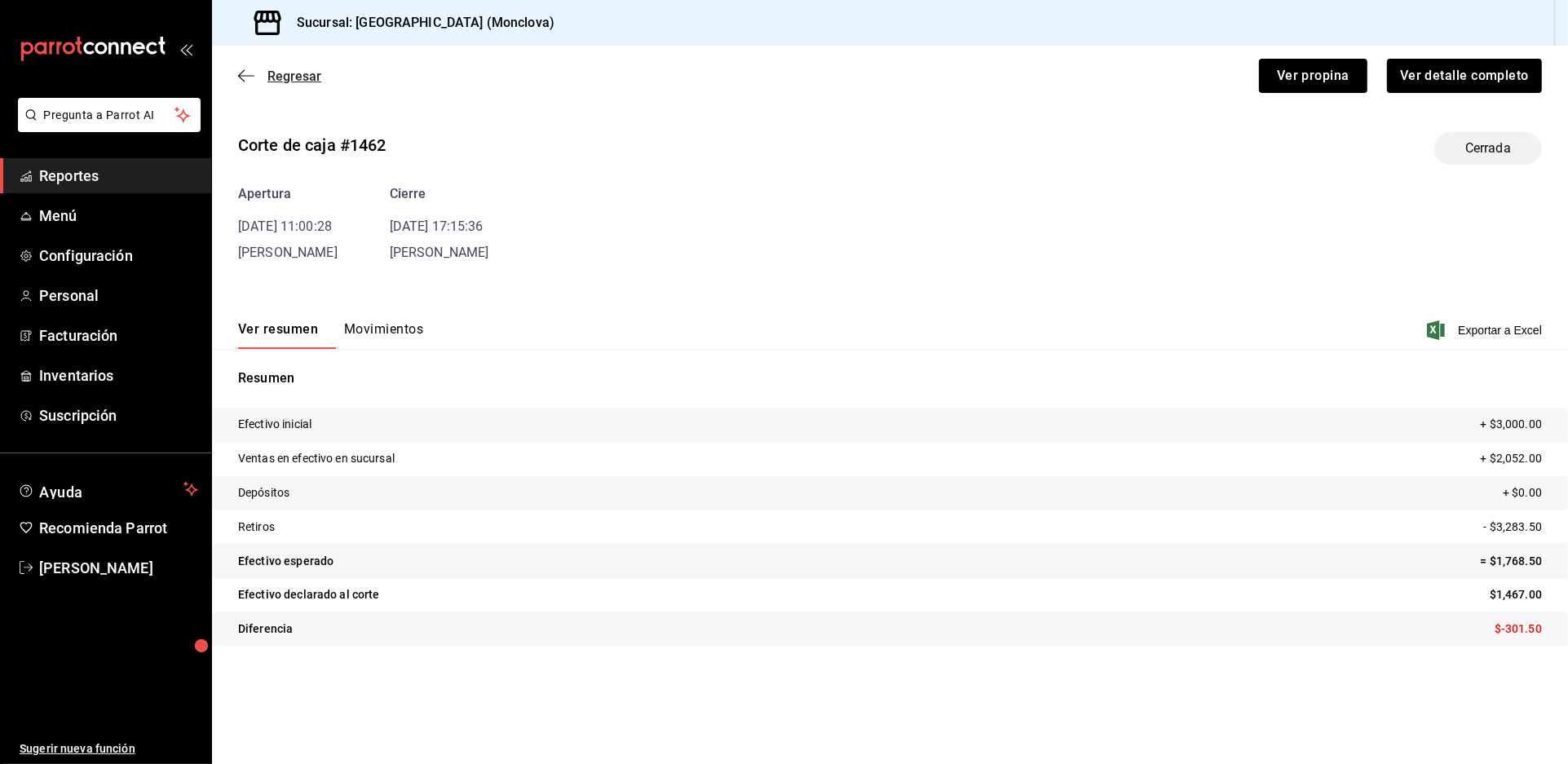
click at [291, 84] on span "Regresar" at bounding box center [294, 76] width 53 height 16
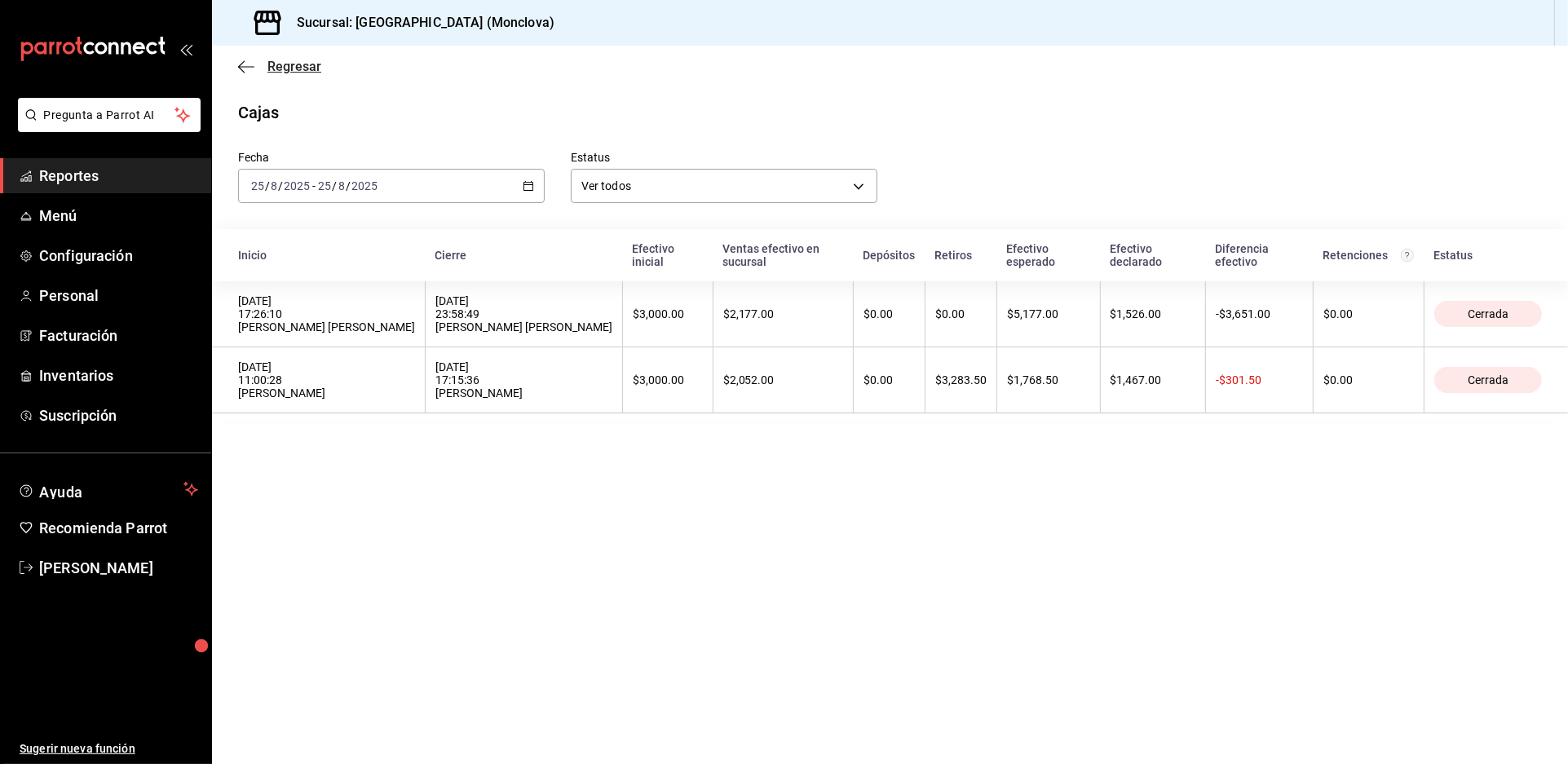
click at [300, 74] on span "Regresar" at bounding box center [294, 66] width 53 height 16
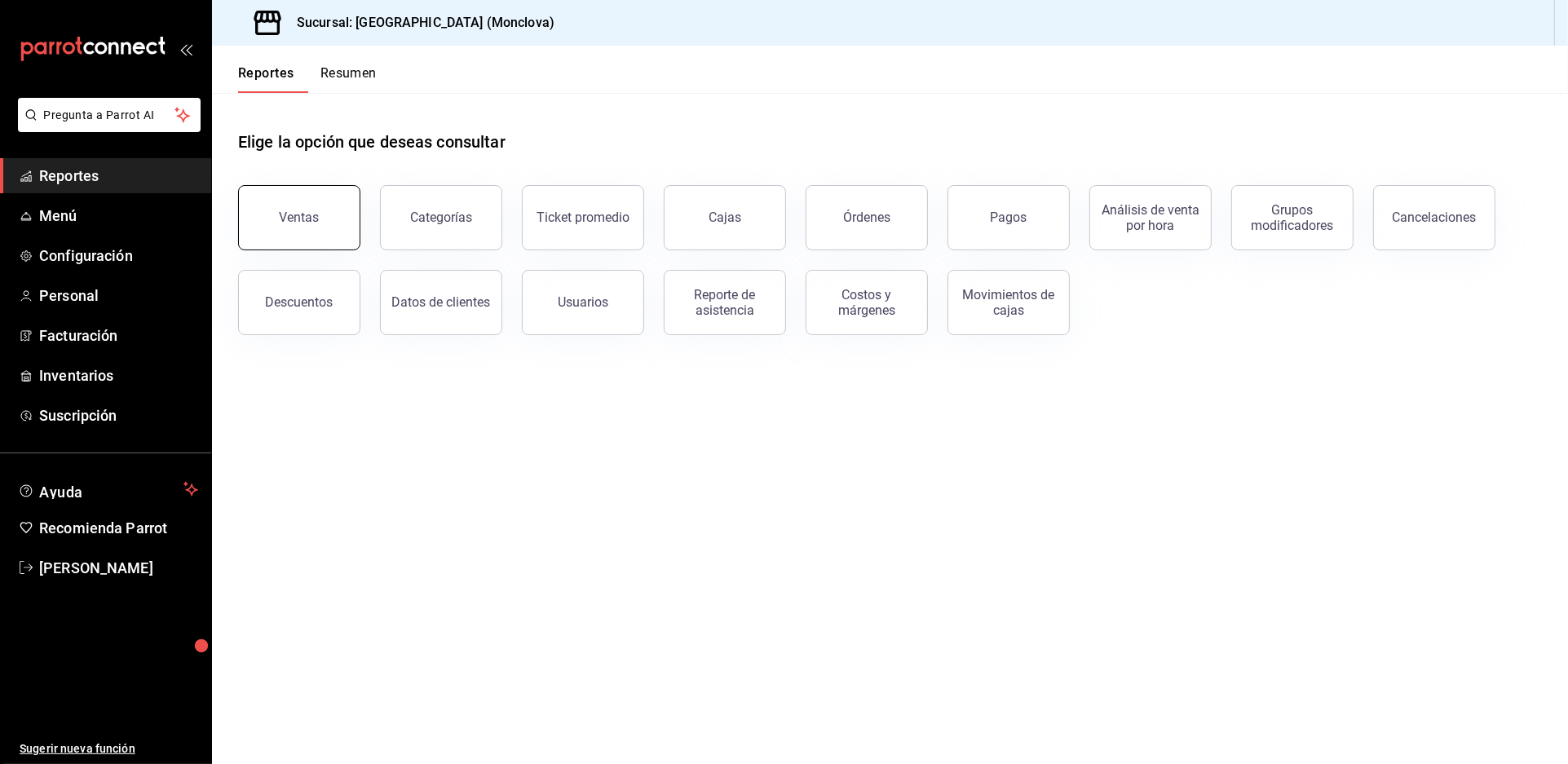
click at [320, 225] on div "Ventas" at bounding box center [299, 217] width 40 height 16
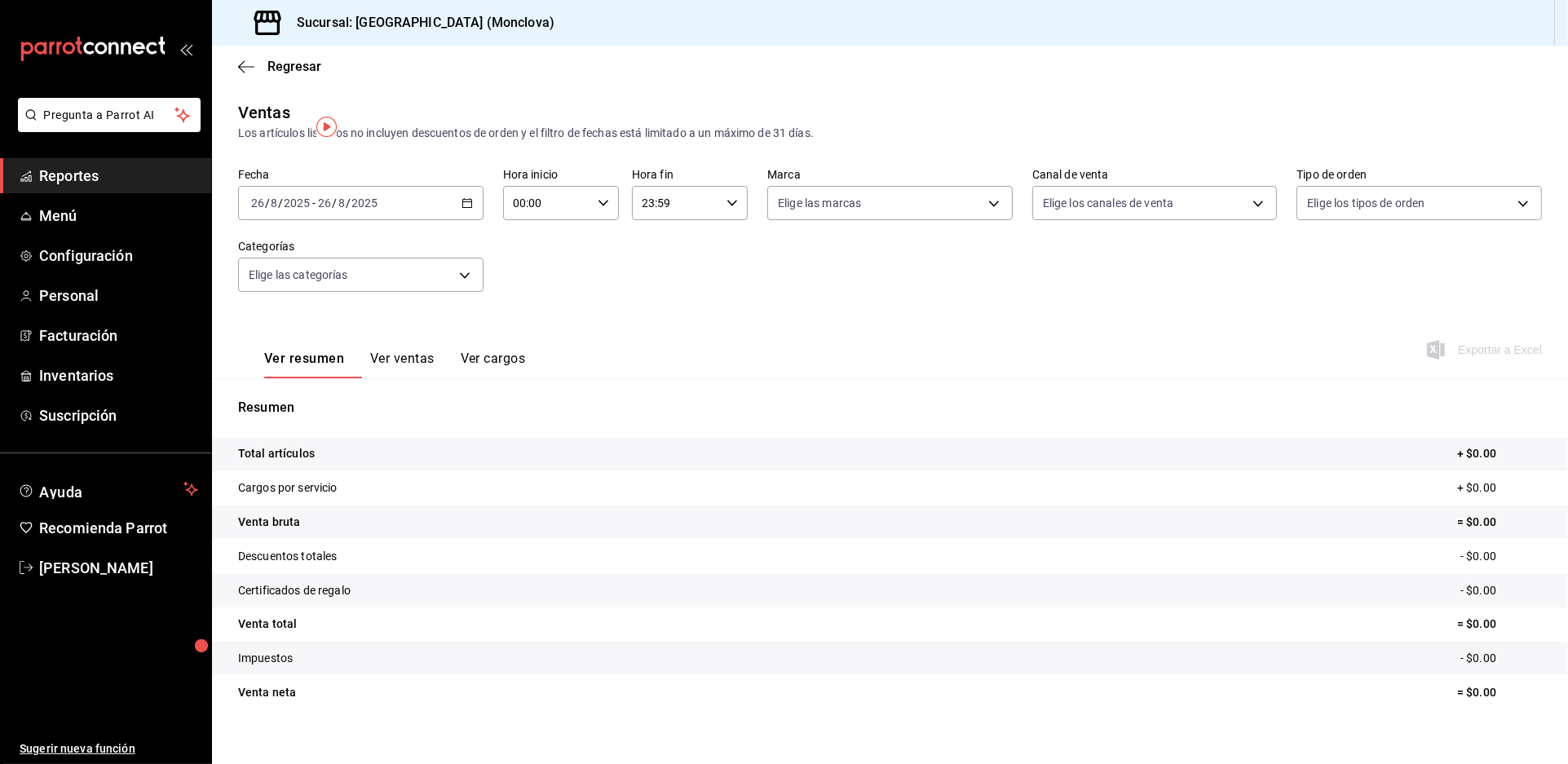
click at [462, 220] on div "[DATE] [DATE] - [DATE] [DATE]" at bounding box center [360, 203] width 245 height 35
click at [346, 408] on span "Rango de fechas" at bounding box center [315, 399] width 127 height 17
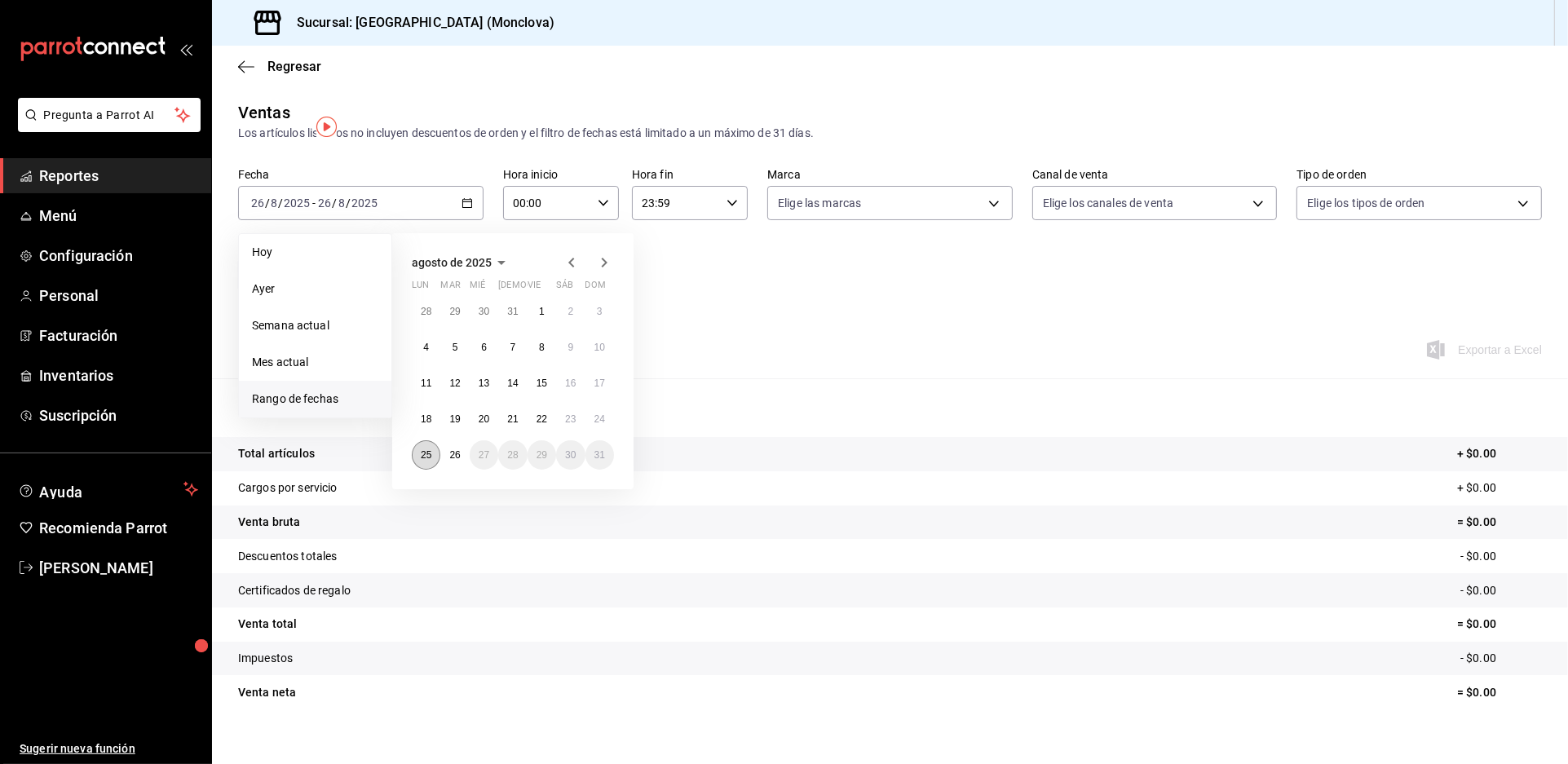
click at [430, 461] on abbr "25" at bounding box center [426, 455] width 11 height 12
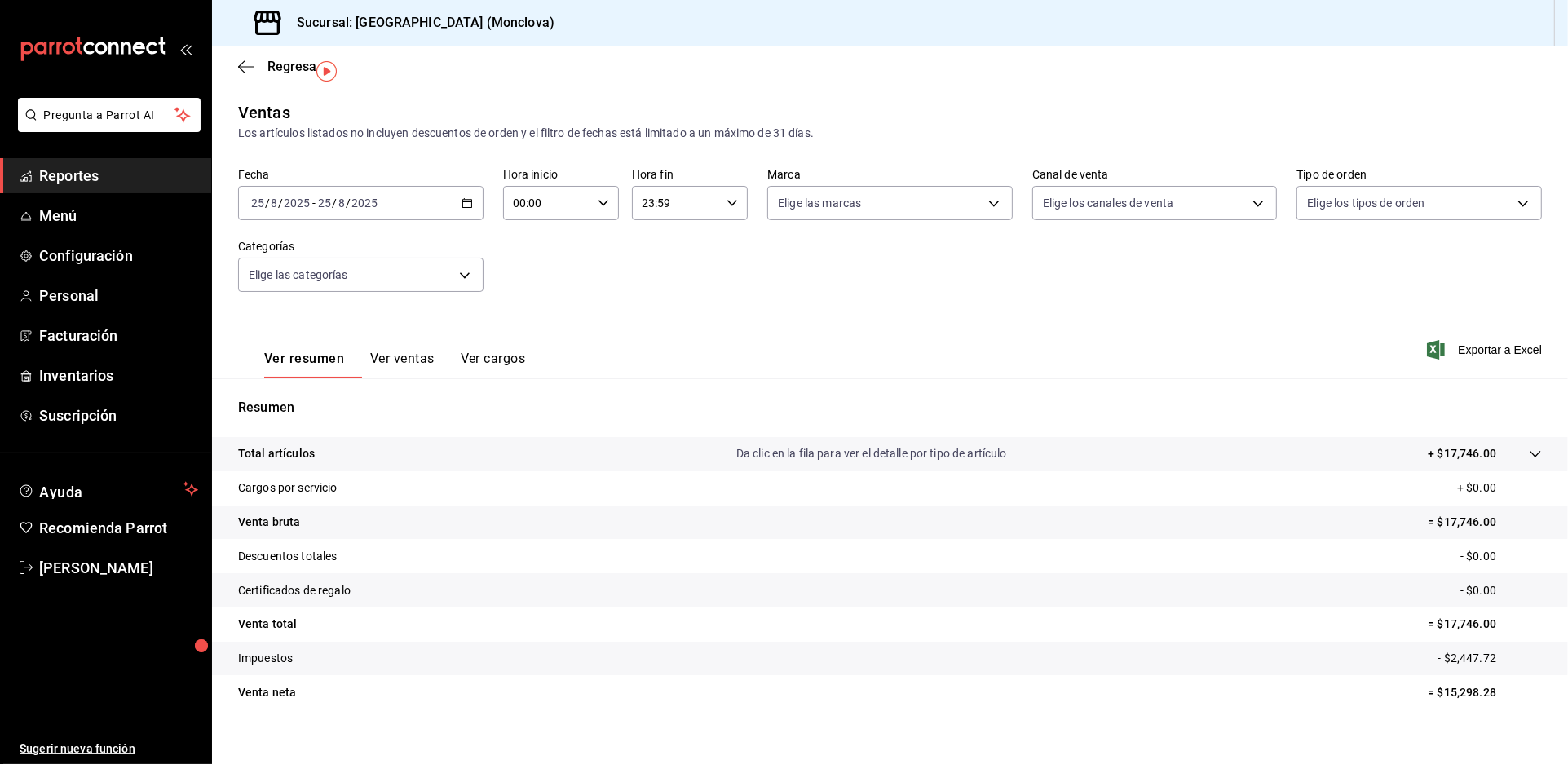
scroll to position [56, 0]
